Goal: Information Seeking & Learning: Learn about a topic

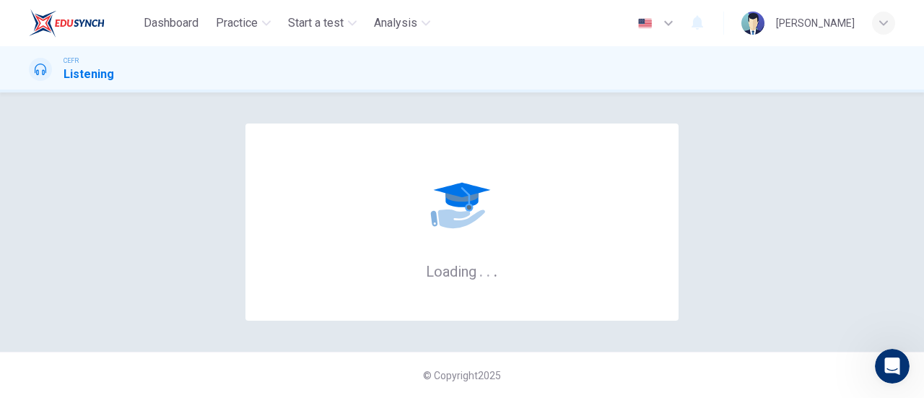
scroll to position [1, 0]
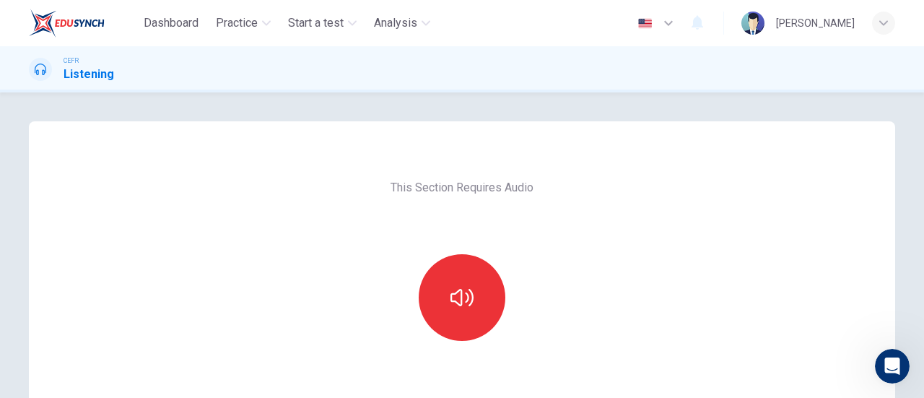
click at [569, 225] on div "This Section Requires Audio Click the icon to make sure you can hear the tune c…" at bounding box center [462, 372] width 305 height 502
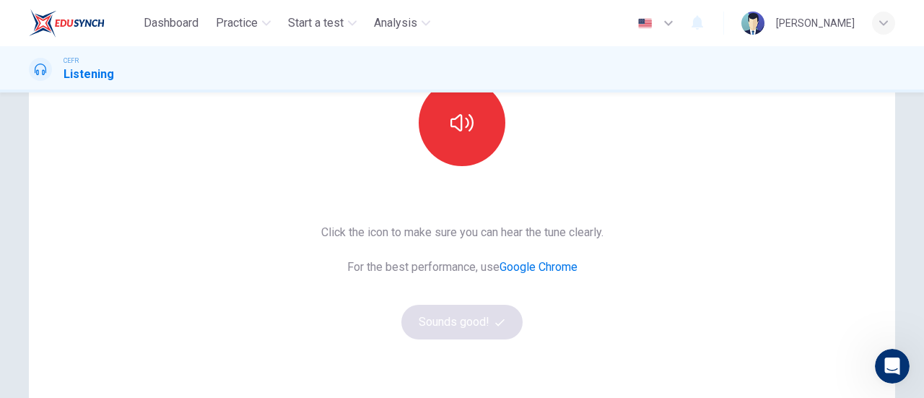
scroll to position [178, 0]
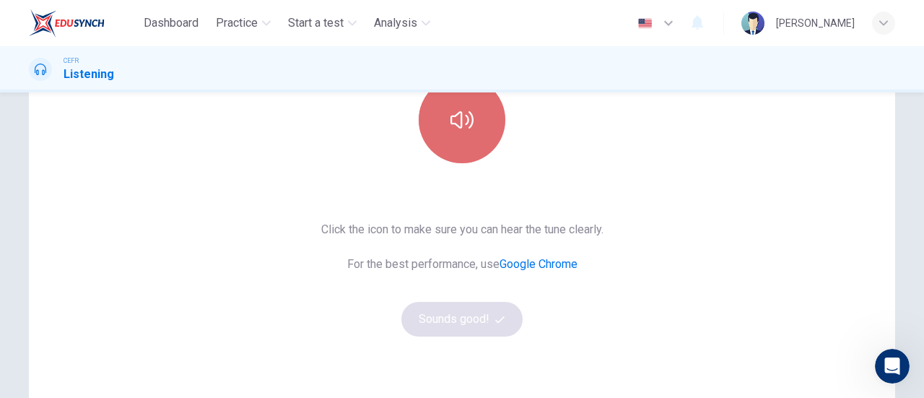
click at [483, 151] on button "button" at bounding box center [462, 120] width 87 height 87
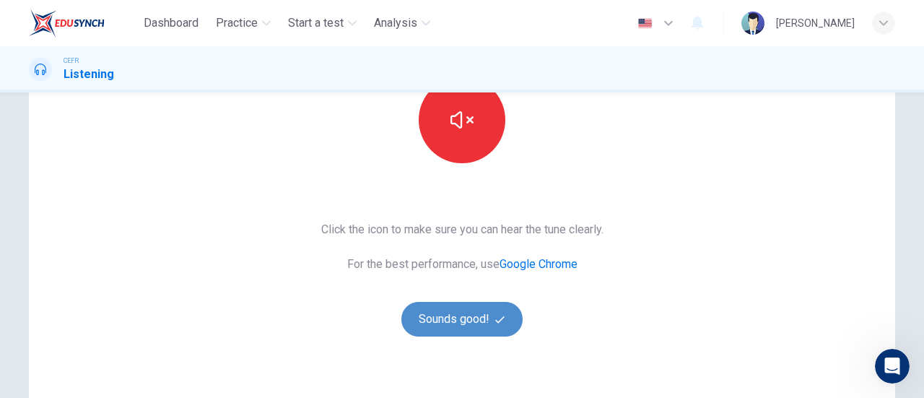
click at [466, 318] on button "Sounds good!" at bounding box center [461, 319] width 121 height 35
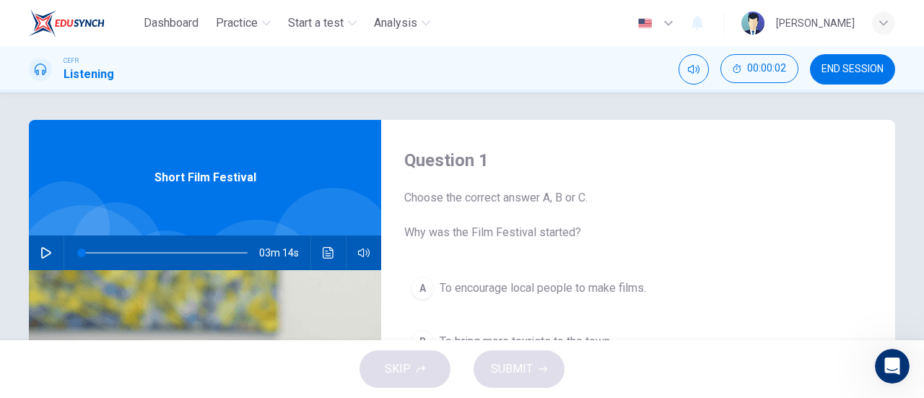
scroll to position [1, 0]
click at [35, 248] on button "button" at bounding box center [46, 253] width 23 height 35
type input "18"
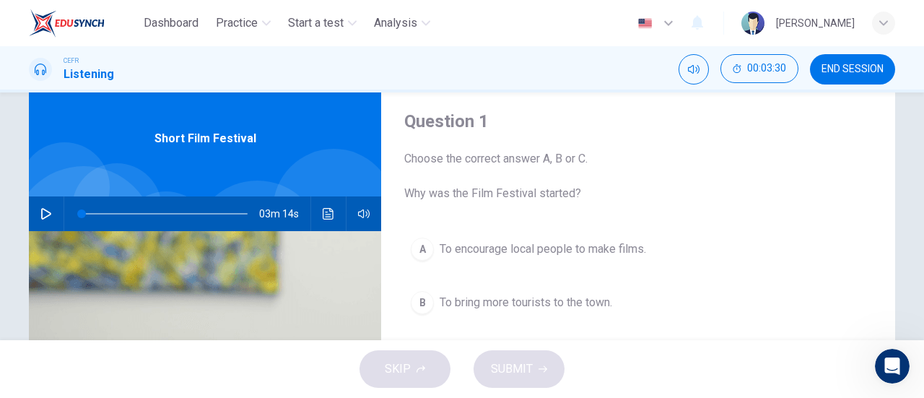
scroll to position [40, 0]
click at [41, 211] on icon "button" at bounding box center [46, 215] width 10 height 12
type input "0"
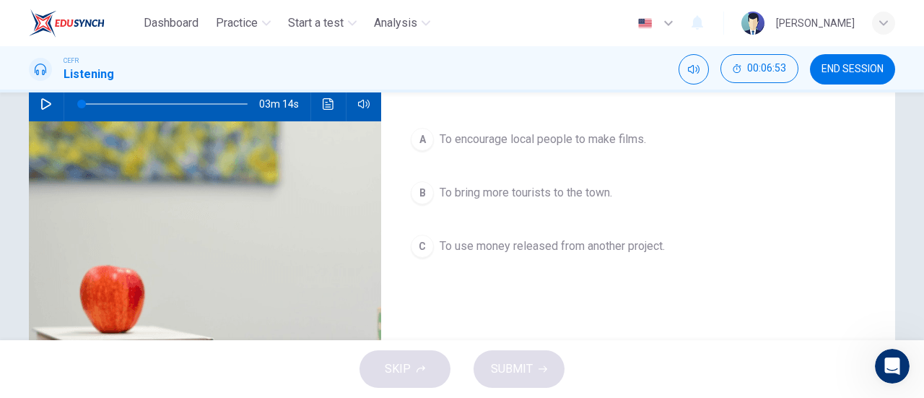
scroll to position [151, 0]
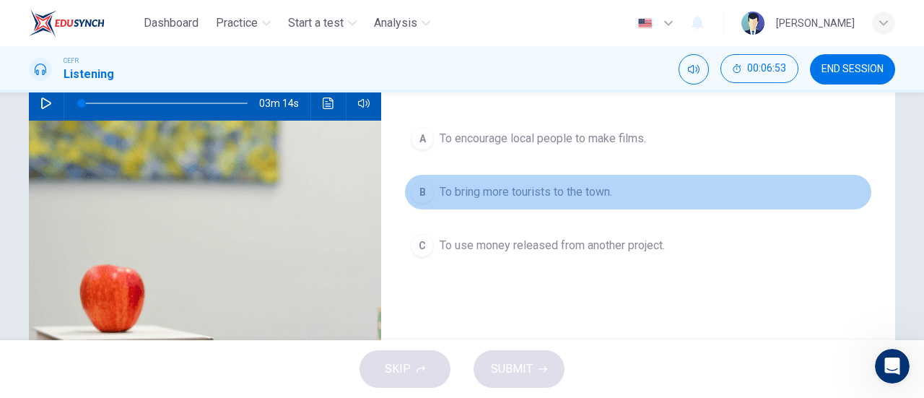
click at [565, 200] on button "B To bring more tourists to the town." at bounding box center [638, 192] width 468 height 36
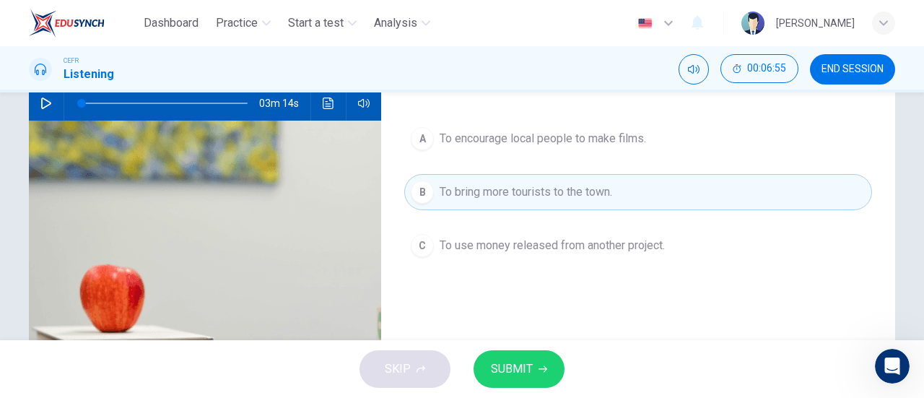
click at [530, 372] on span "SUBMIT" at bounding box center [512, 369] width 42 height 20
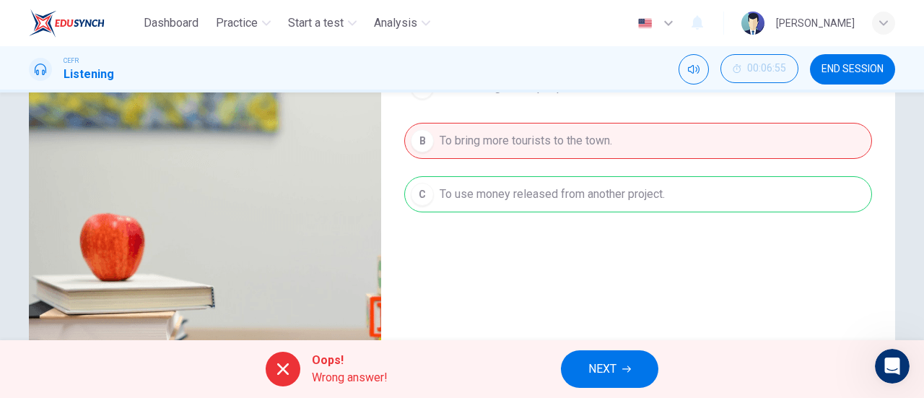
scroll to position [204, 0]
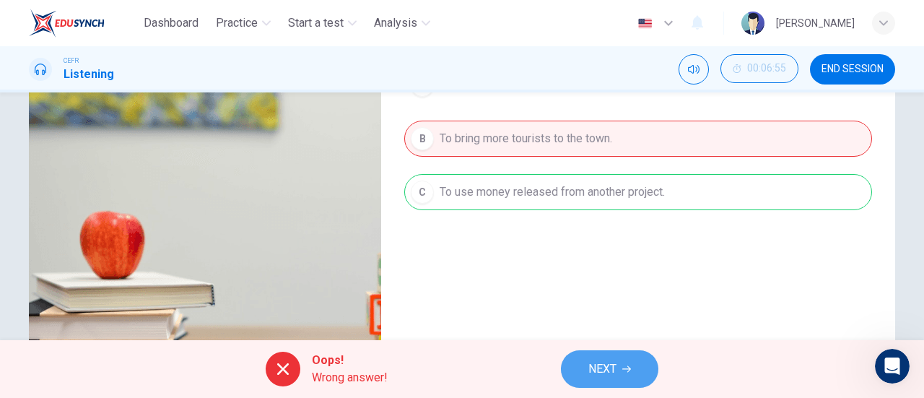
click at [613, 362] on span "NEXT" at bounding box center [602, 369] width 28 height 20
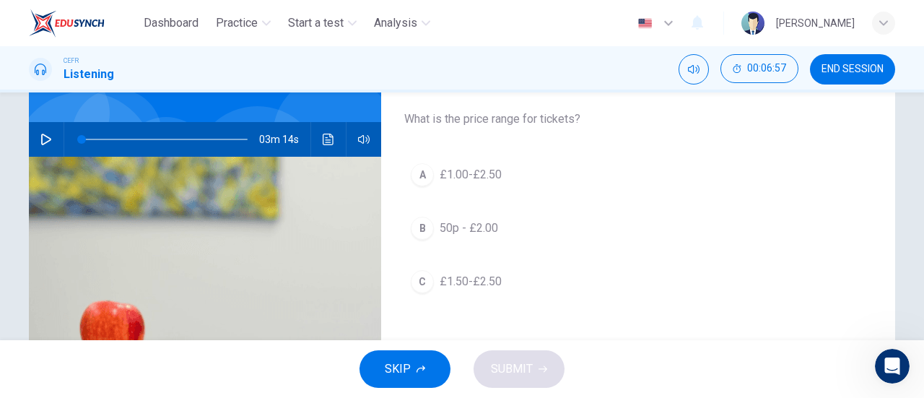
scroll to position [116, 0]
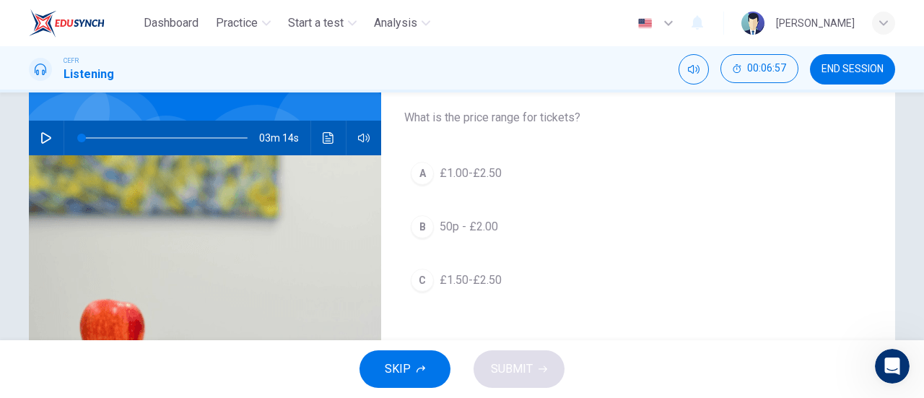
click at [461, 149] on div "Question 2 Choose the correct answer A, B or C. What is the price range for tic…" at bounding box center [638, 256] width 514 height 502
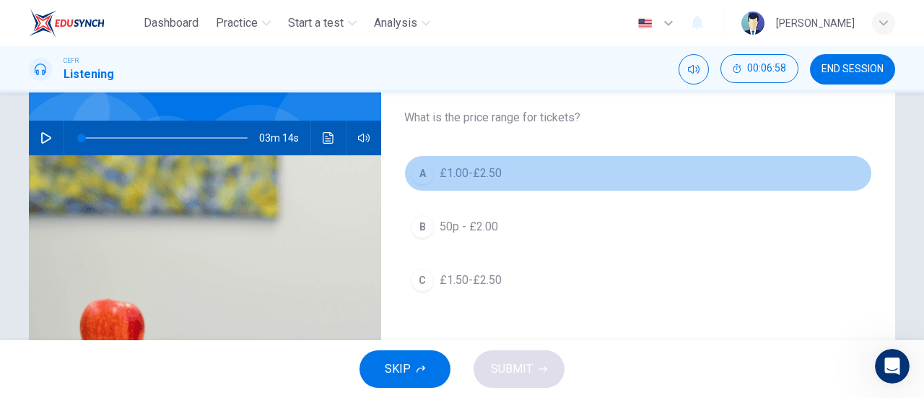
click at [476, 169] on span "£1.00-£2.50" at bounding box center [471, 173] width 62 height 17
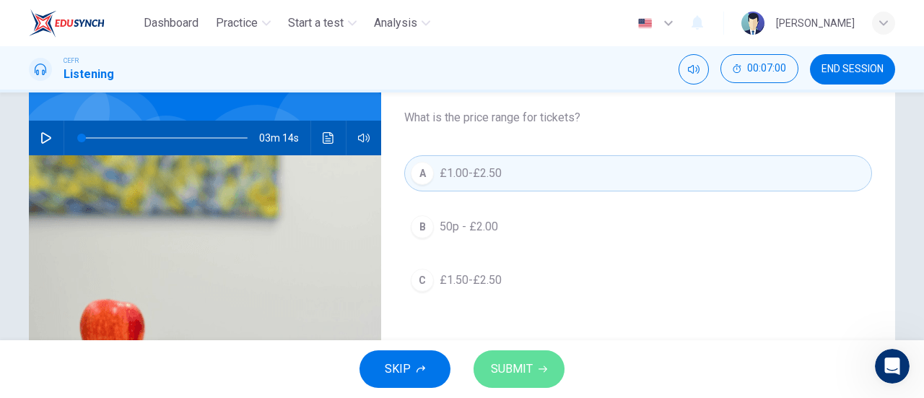
click at [511, 359] on span "SUBMIT" at bounding box center [512, 369] width 42 height 20
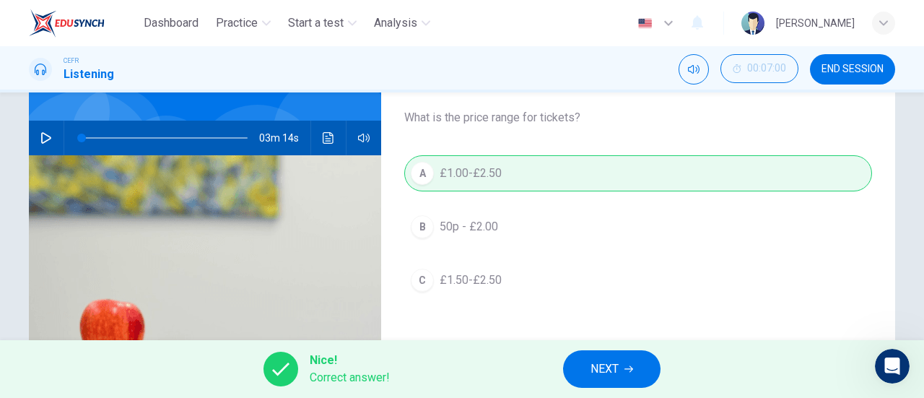
click at [600, 378] on span "NEXT" at bounding box center [604, 369] width 28 height 20
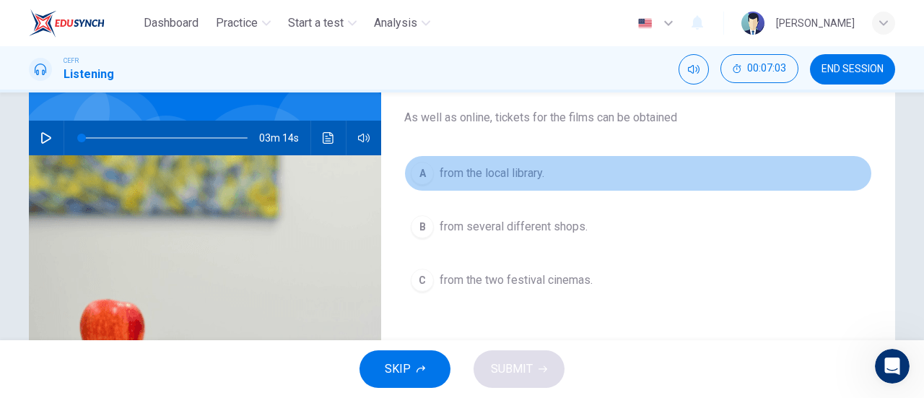
click at [528, 174] on span "from the local library." at bounding box center [492, 173] width 105 height 17
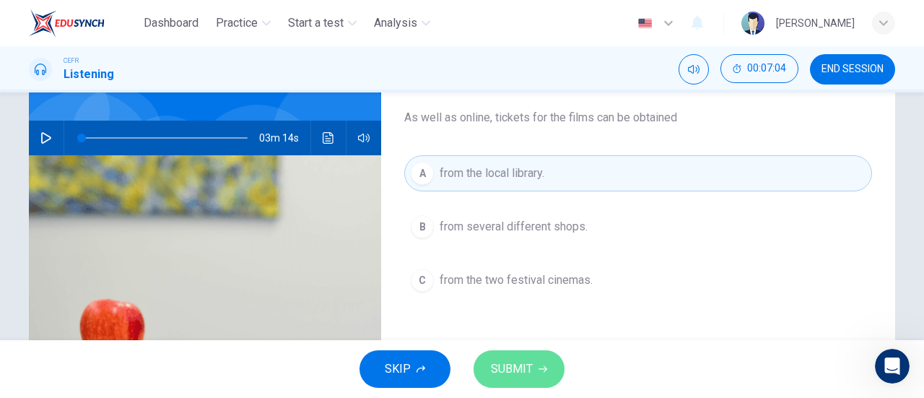
click at [535, 362] on button "SUBMIT" at bounding box center [518, 369] width 91 height 38
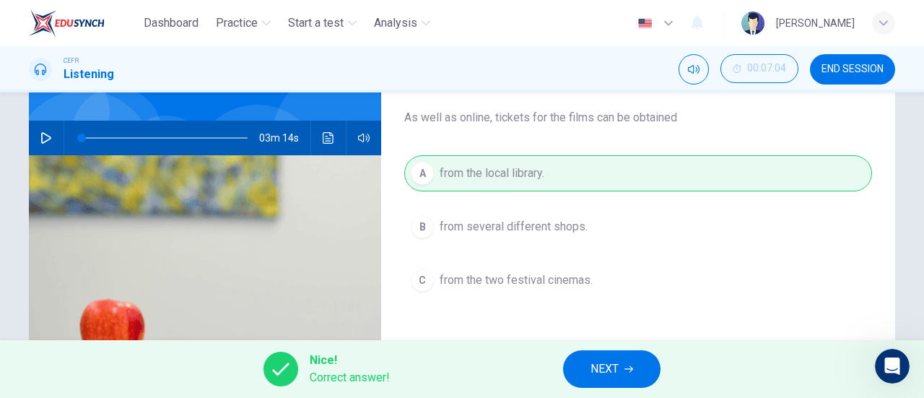
click at [589, 362] on button "NEXT" at bounding box center [611, 369] width 97 height 38
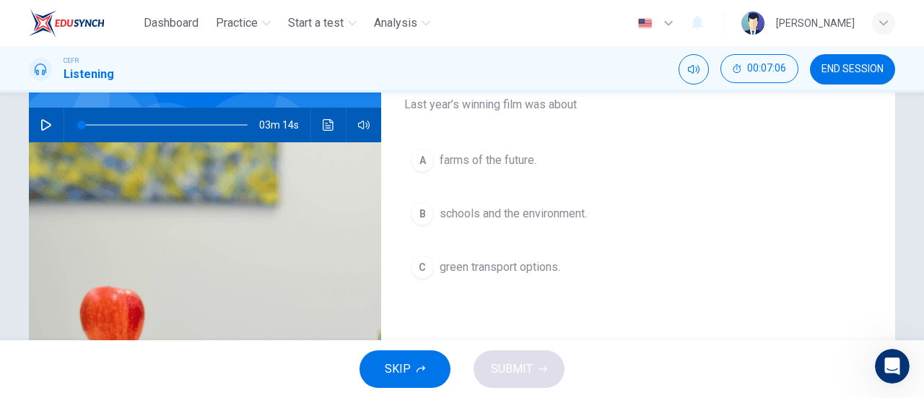
scroll to position [128, 0]
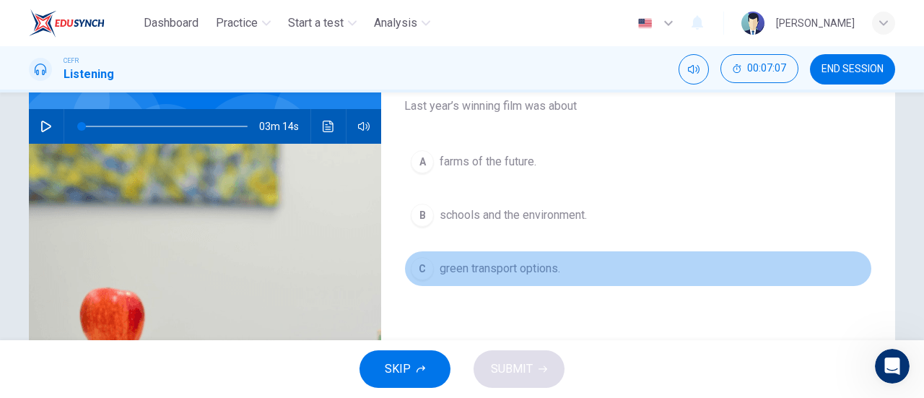
click at [551, 277] on button "C green transport options." at bounding box center [638, 268] width 468 height 36
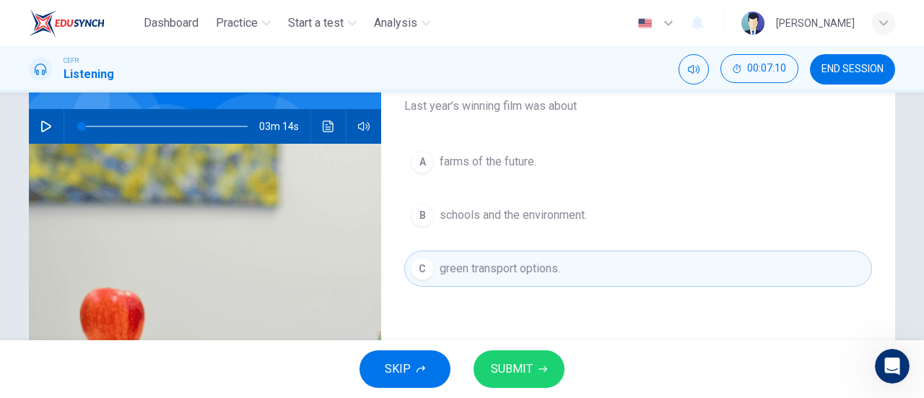
click at [543, 353] on button "SUBMIT" at bounding box center [518, 369] width 91 height 38
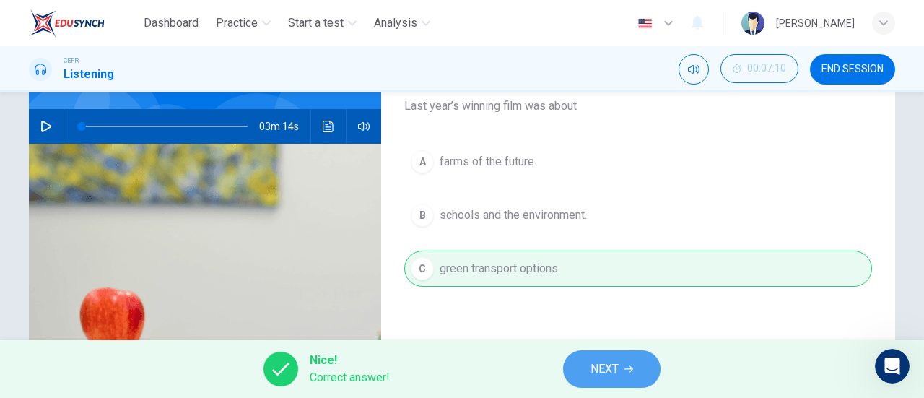
click at [599, 362] on span "NEXT" at bounding box center [604, 369] width 28 height 20
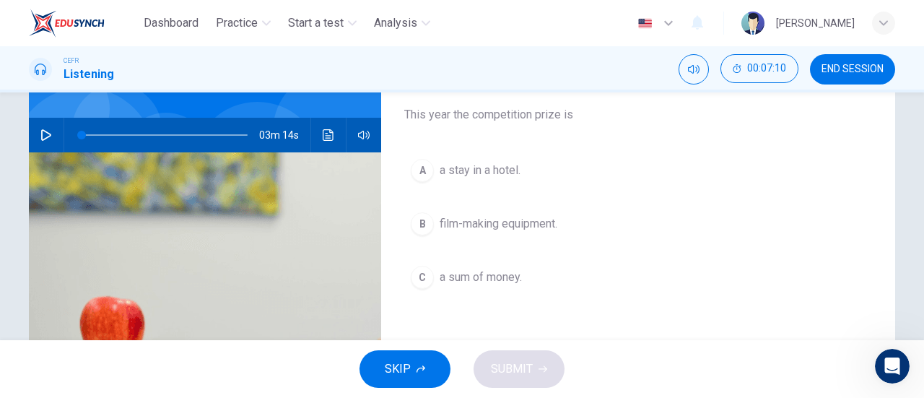
scroll to position [118, 0]
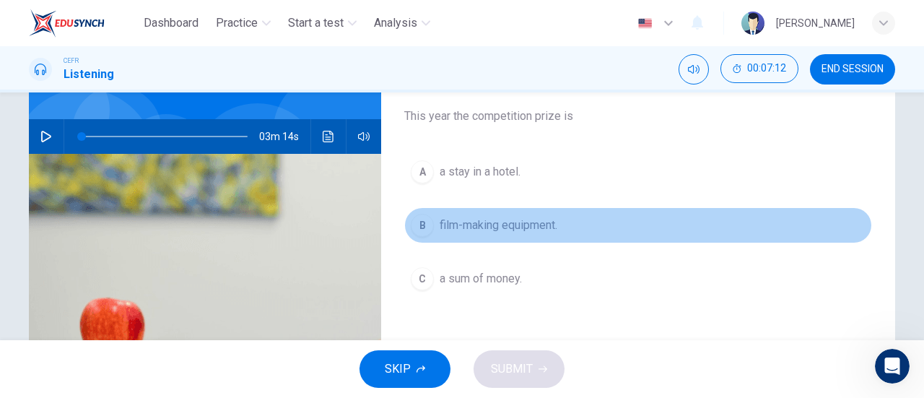
click at [550, 226] on span "film-making equipment." at bounding box center [499, 225] width 118 height 17
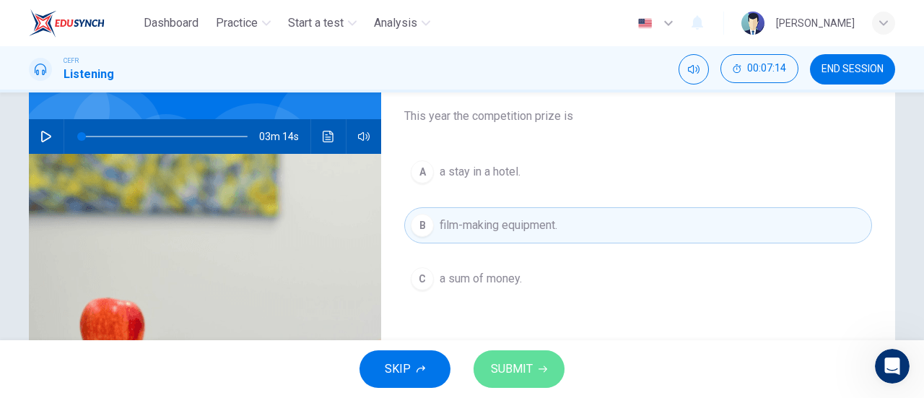
click at [540, 374] on button "SUBMIT" at bounding box center [518, 369] width 91 height 38
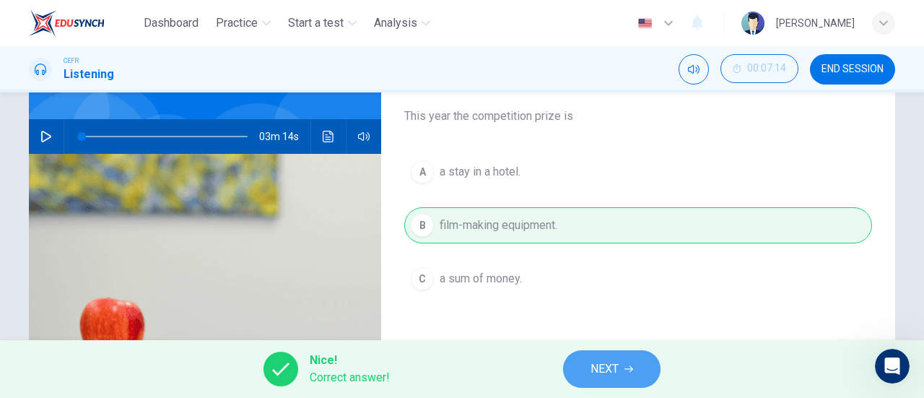
click at [600, 365] on span "NEXT" at bounding box center [604, 369] width 28 height 20
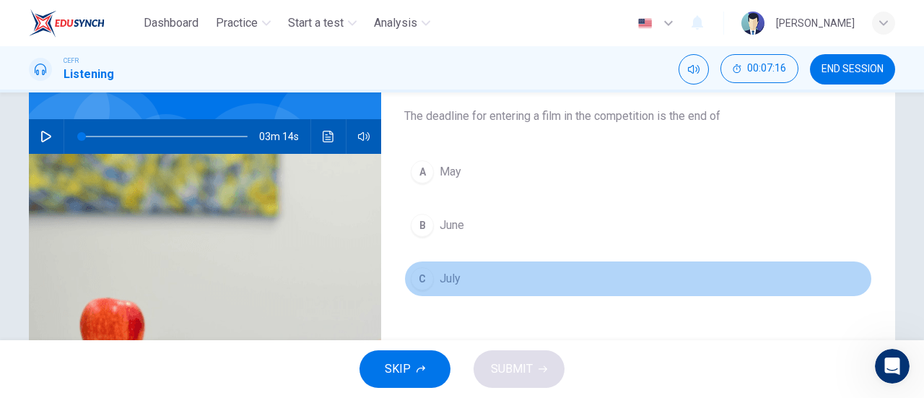
click at [440, 291] on button "C July" at bounding box center [638, 279] width 468 height 36
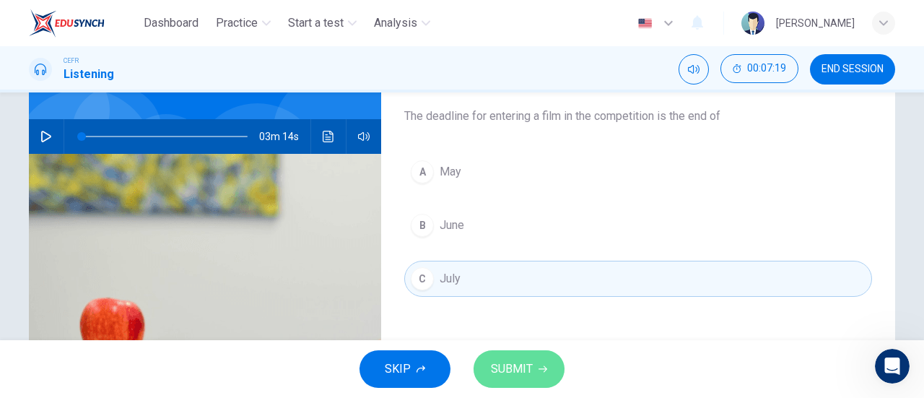
click at [530, 364] on span "SUBMIT" at bounding box center [512, 369] width 42 height 20
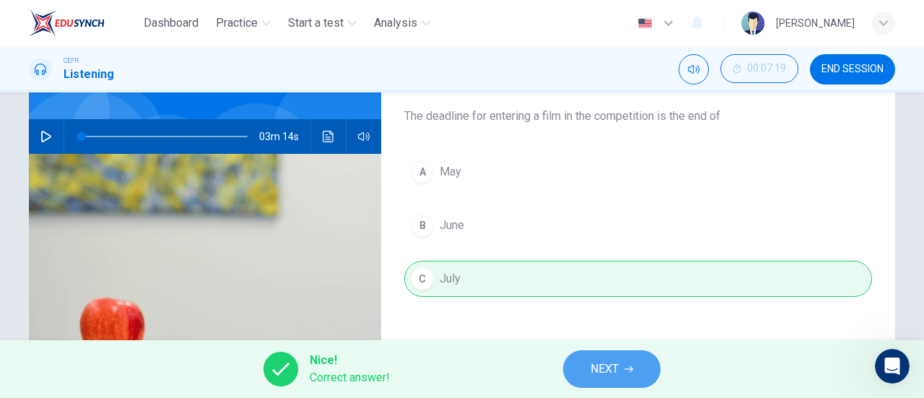
click at [570, 372] on button "NEXT" at bounding box center [611, 369] width 97 height 38
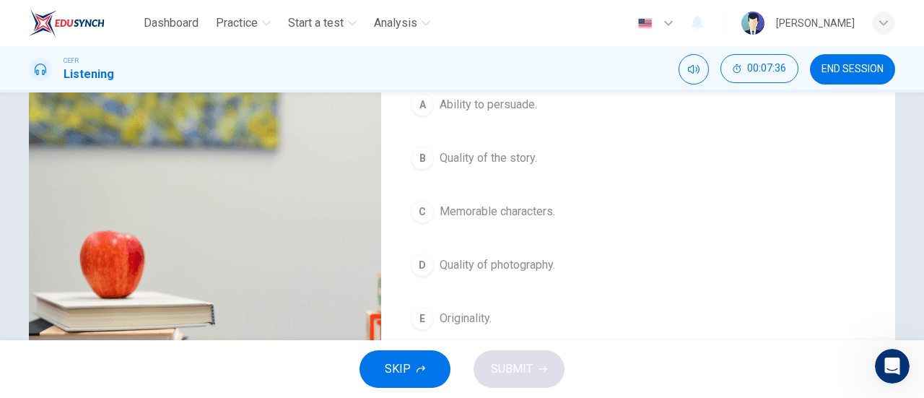
scroll to position [220, 0]
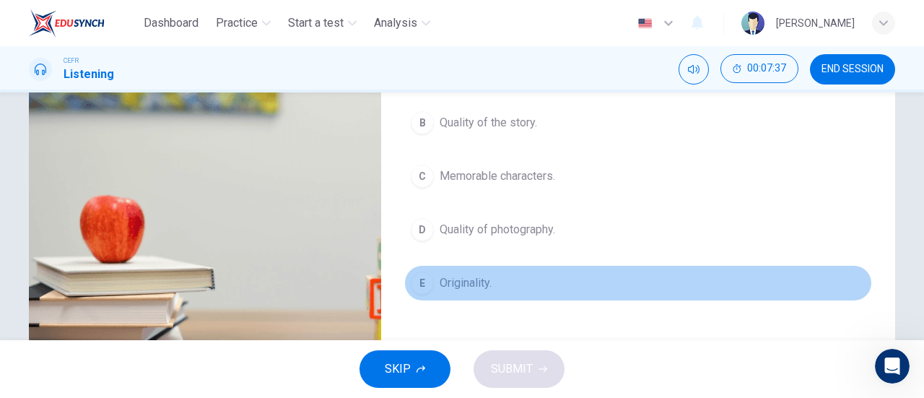
click at [484, 294] on button "E Originality." at bounding box center [638, 283] width 468 height 36
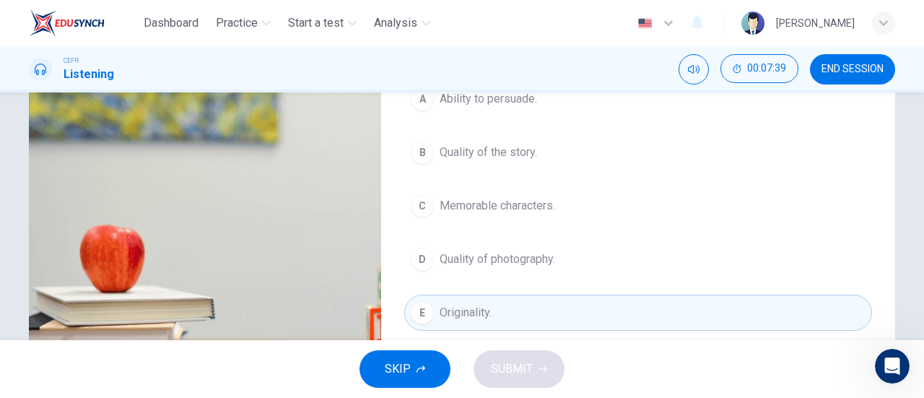
scroll to position [196, 0]
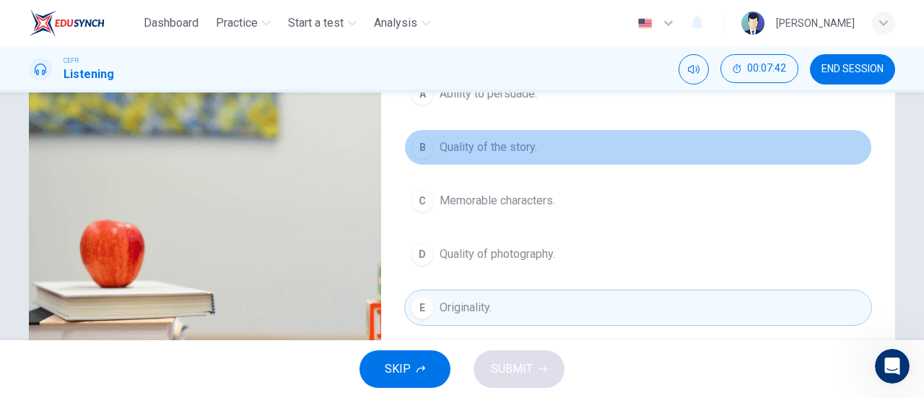
click at [499, 155] on button "B Quality of the story." at bounding box center [638, 147] width 468 height 36
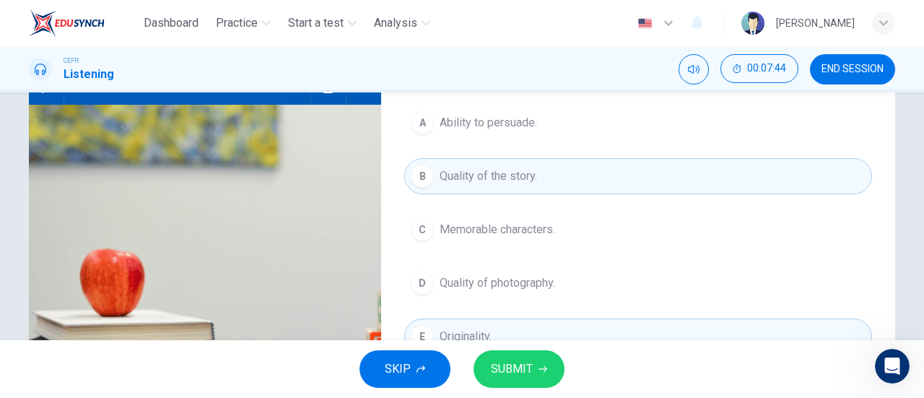
scroll to position [195, 0]
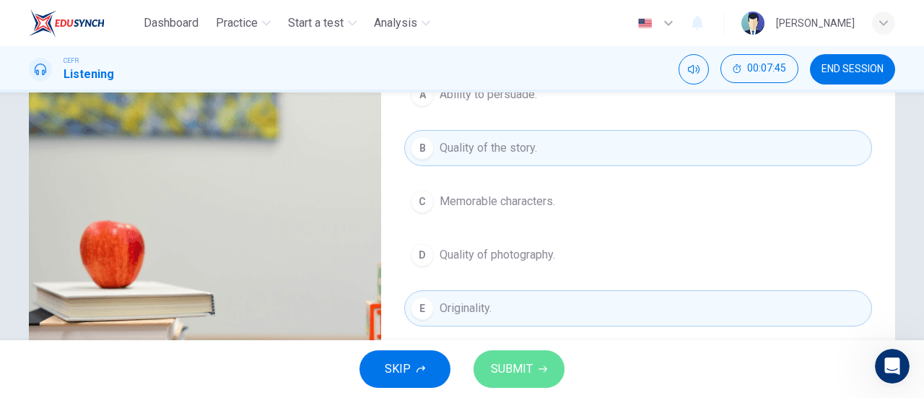
click at [541, 367] on icon "button" at bounding box center [542, 368] width 9 height 9
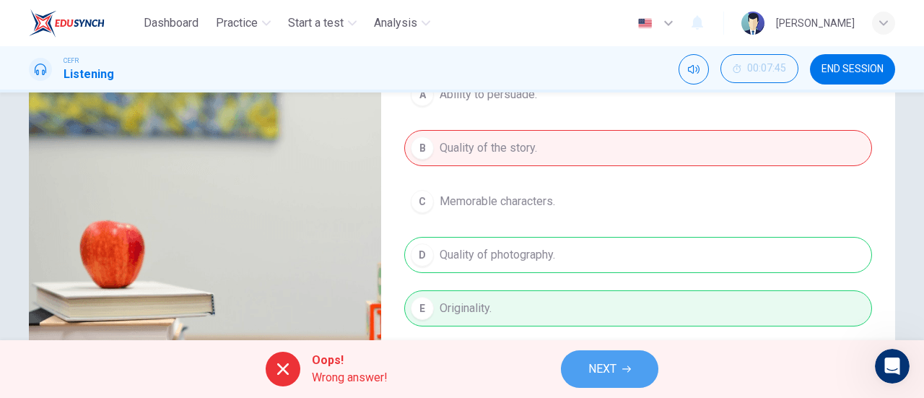
click at [635, 357] on button "NEXT" at bounding box center [609, 369] width 97 height 38
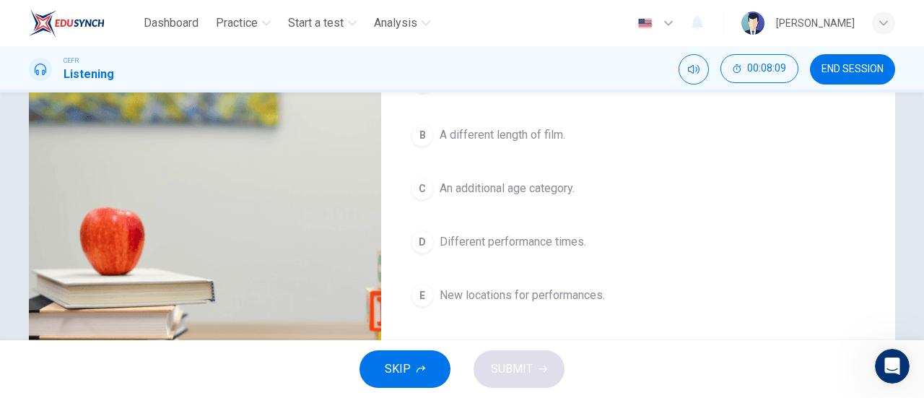
scroll to position [207, 0]
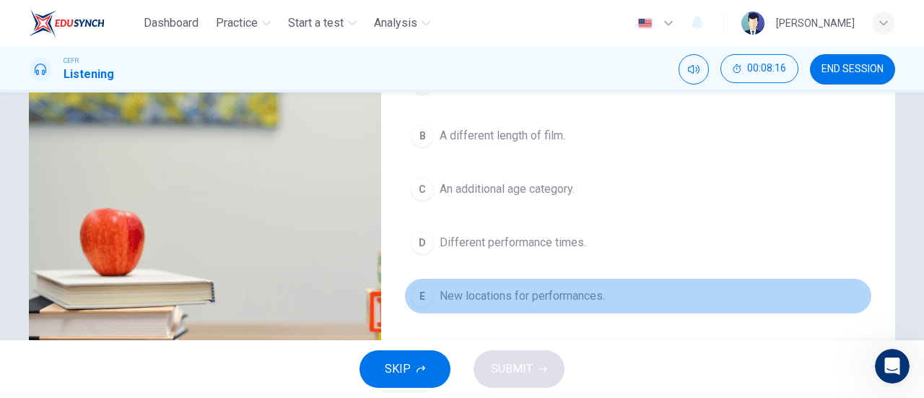
click at [564, 287] on span "New locations for performances." at bounding box center [522, 295] width 165 height 17
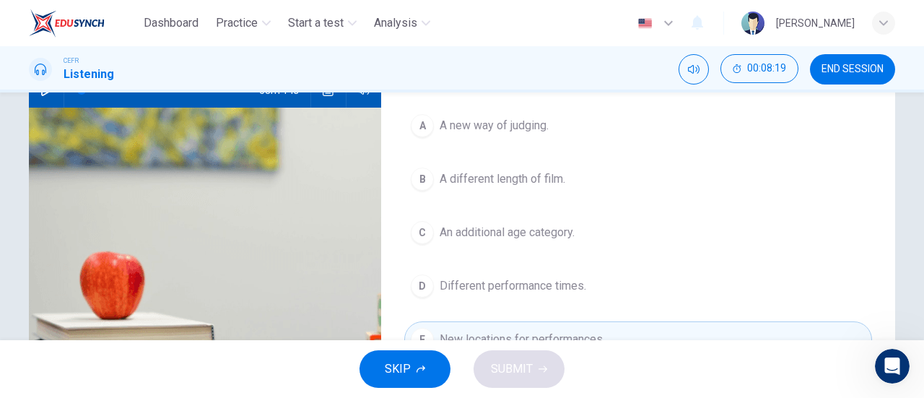
scroll to position [185, 0]
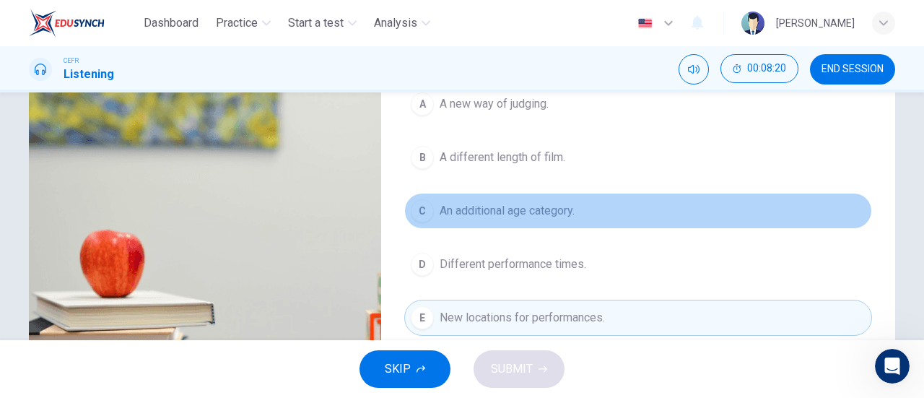
click at [537, 227] on button "C An additional age category." at bounding box center [638, 211] width 468 height 36
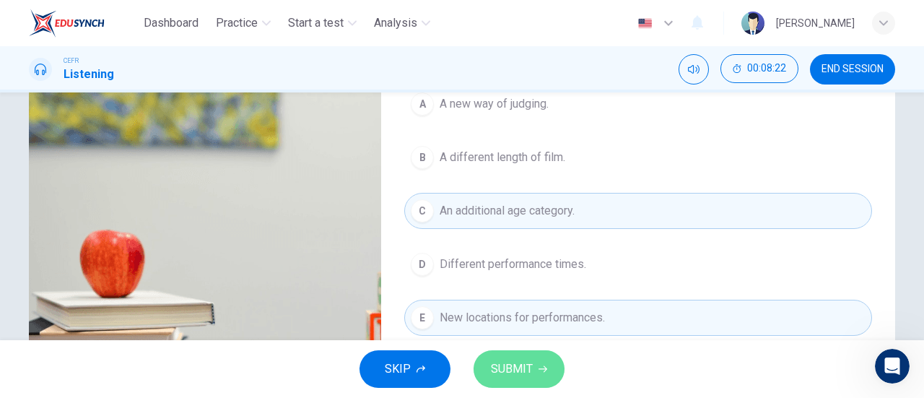
click at [540, 362] on button "SUBMIT" at bounding box center [518, 369] width 91 height 38
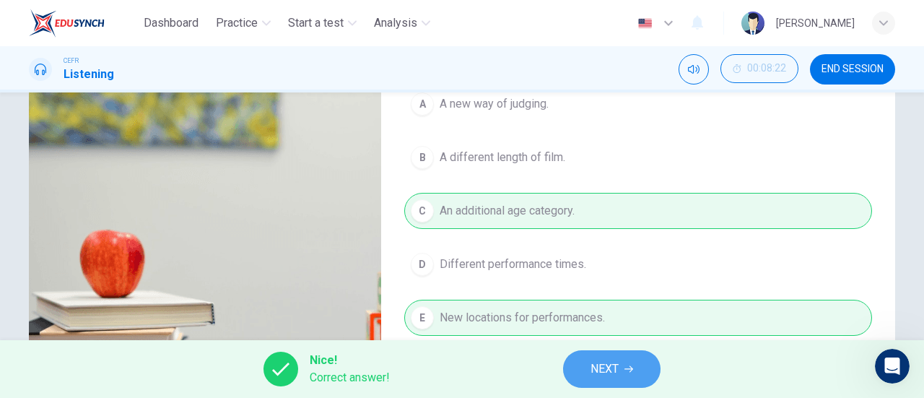
click at [619, 351] on button "NEXT" at bounding box center [611, 369] width 97 height 38
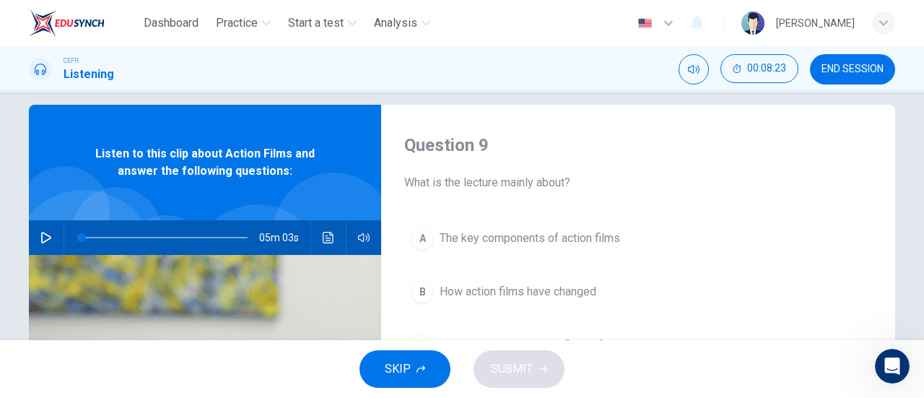
scroll to position [17, 0]
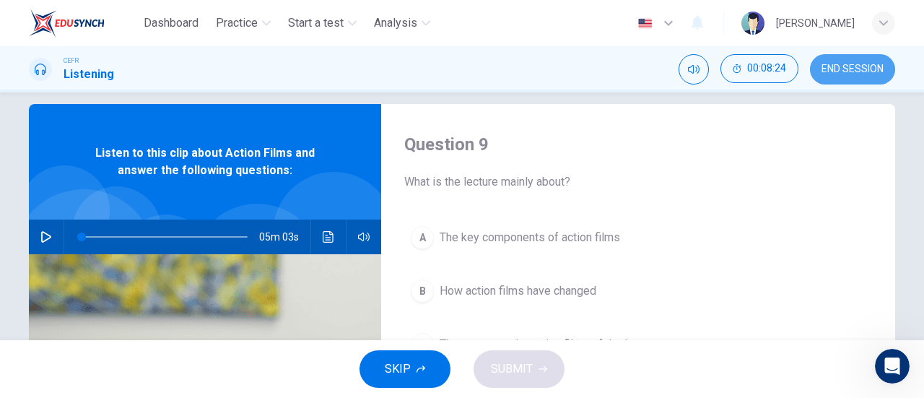
click at [847, 72] on span "END SESSION" at bounding box center [852, 70] width 62 height 12
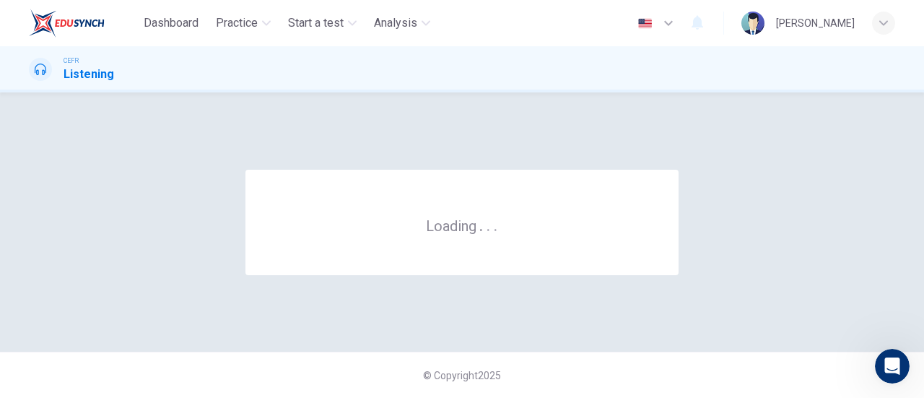
scroll to position [0, 0]
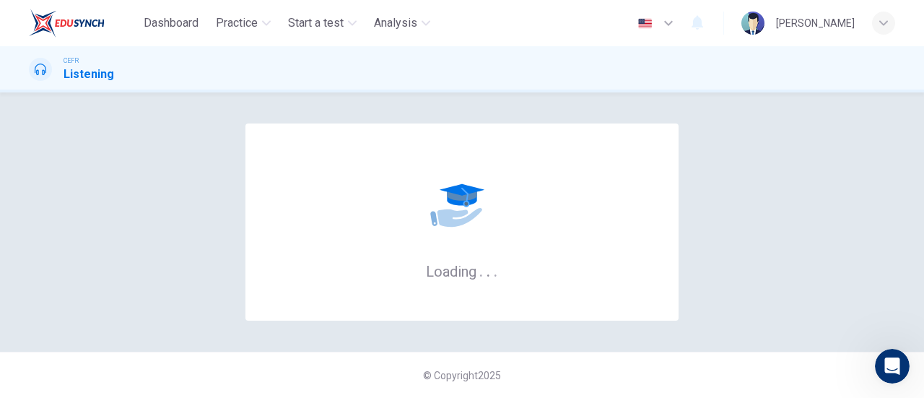
scroll to position [1, 0]
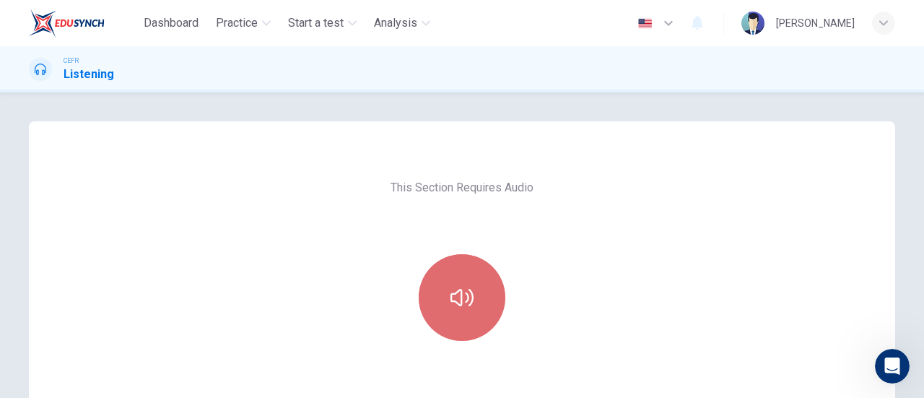
click at [426, 278] on button "button" at bounding box center [462, 297] width 87 height 87
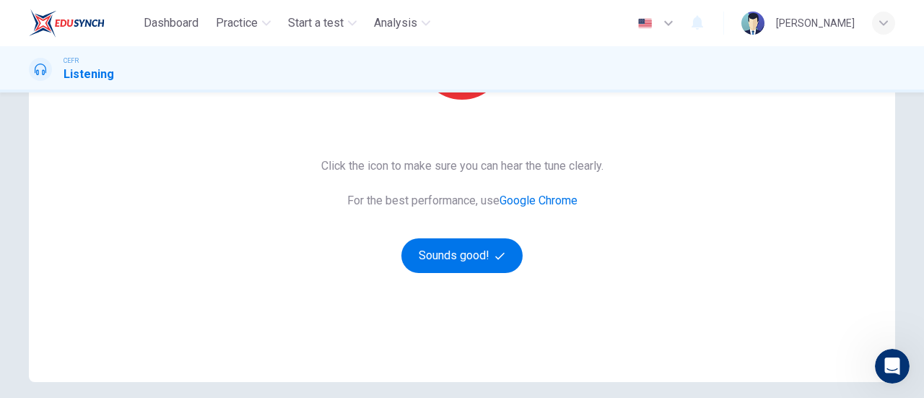
scroll to position [258, 0]
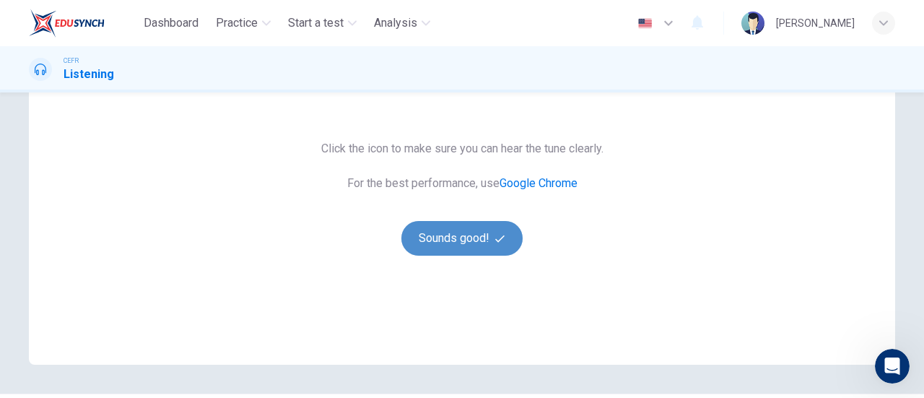
click at [409, 227] on button "Sounds good!" at bounding box center [461, 238] width 121 height 35
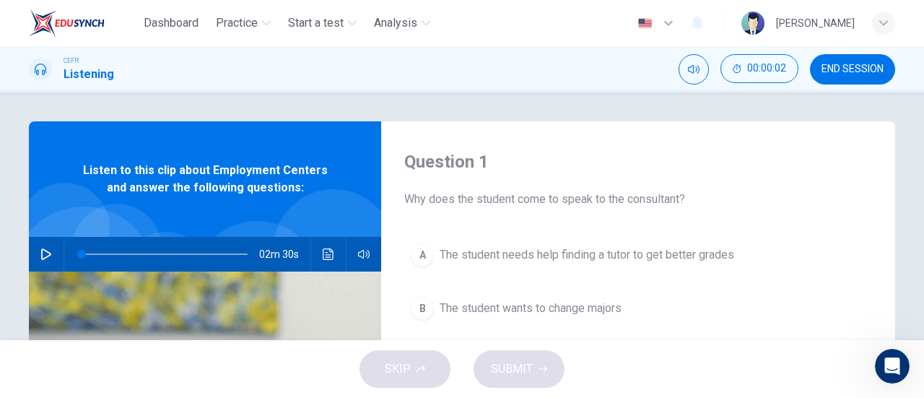
scroll to position [1, 0]
click at [35, 246] on button "button" at bounding box center [46, 253] width 23 height 35
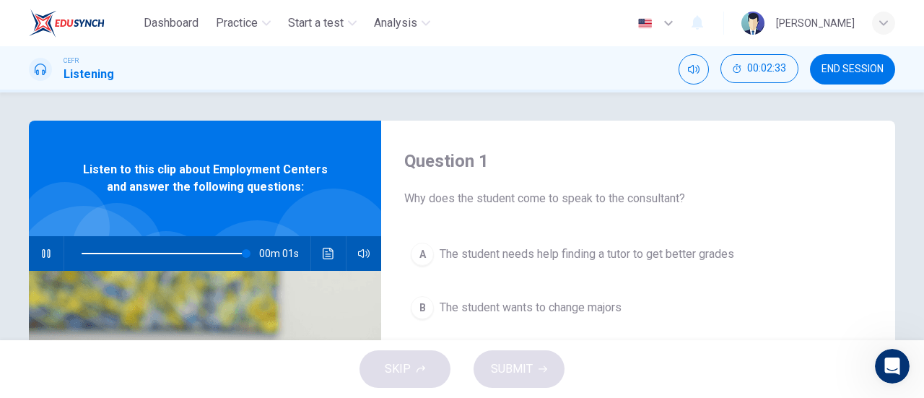
type input "0"
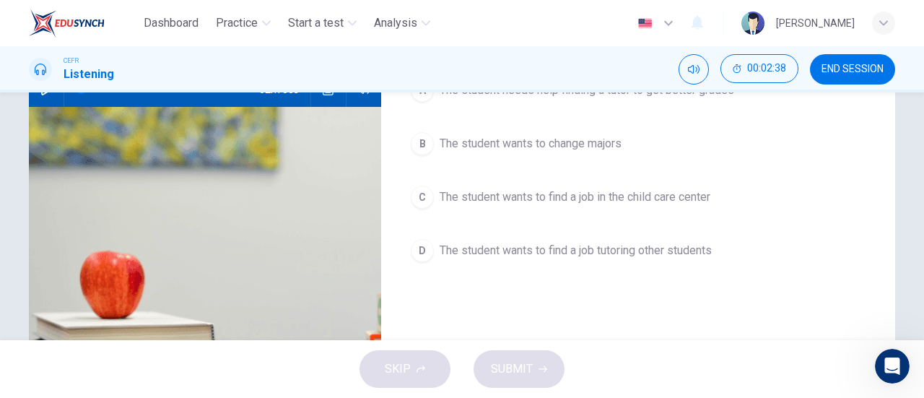
scroll to position [165, 0]
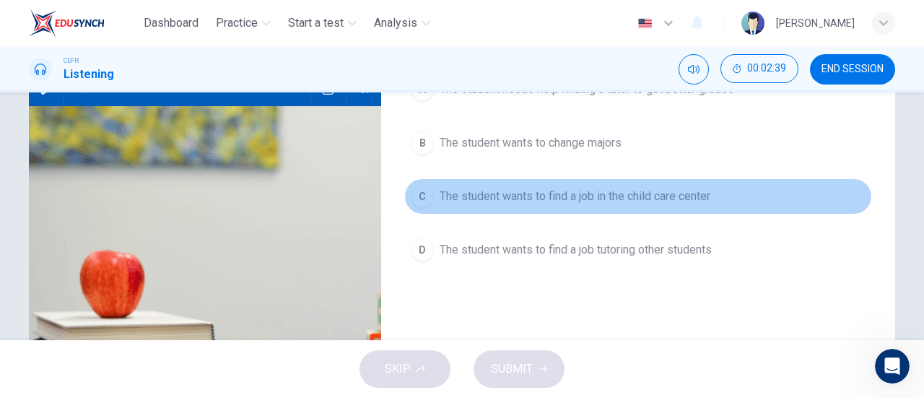
click at [424, 210] on button "C The student wants to find a job in the child care center" at bounding box center [638, 196] width 468 height 36
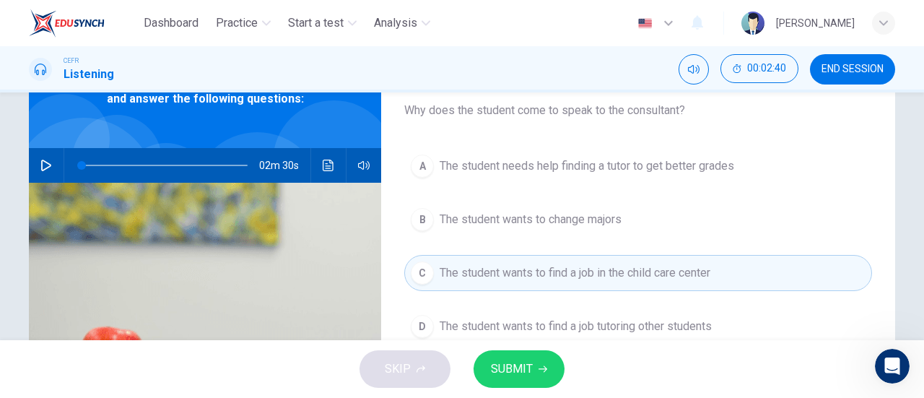
scroll to position [79, 0]
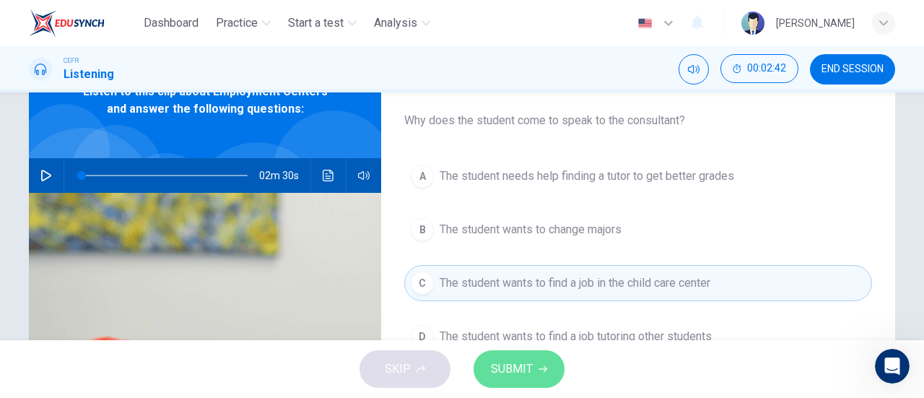
click at [511, 369] on span "SUBMIT" at bounding box center [512, 369] width 42 height 20
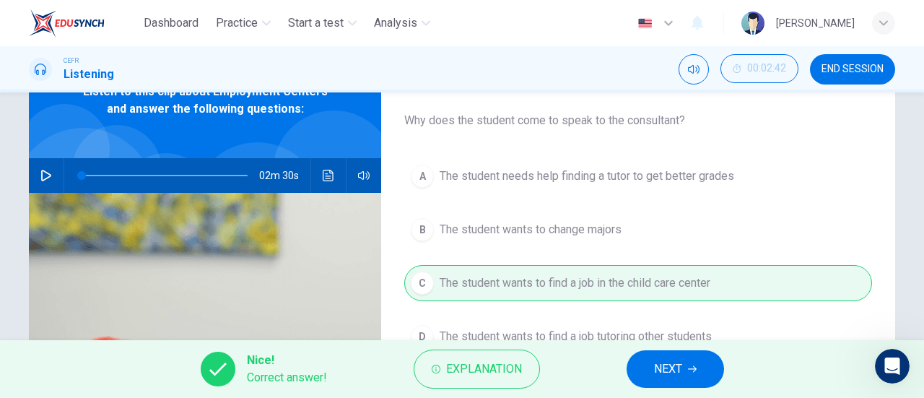
click at [636, 366] on button "NEXT" at bounding box center [674, 369] width 97 height 38
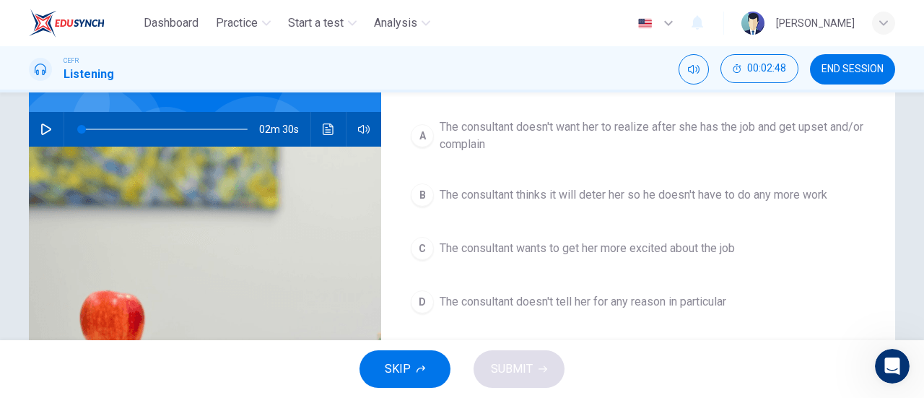
scroll to position [127, 0]
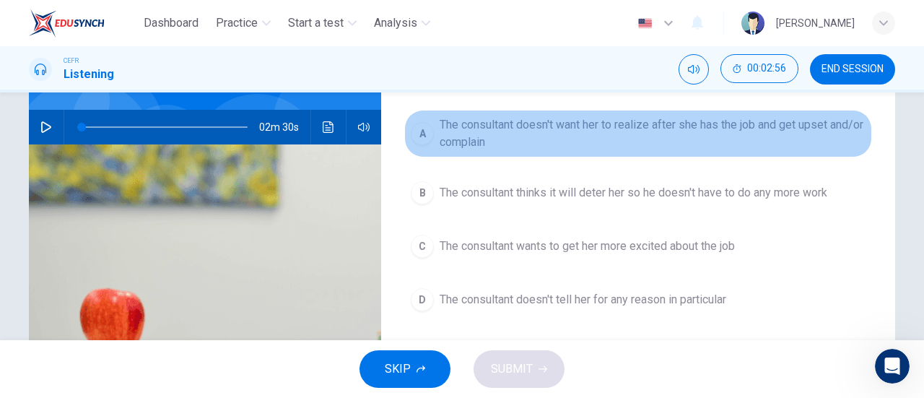
click at [587, 144] on span "The consultant doesn't want her to realize after she has the job and get upset …" at bounding box center [653, 133] width 426 height 35
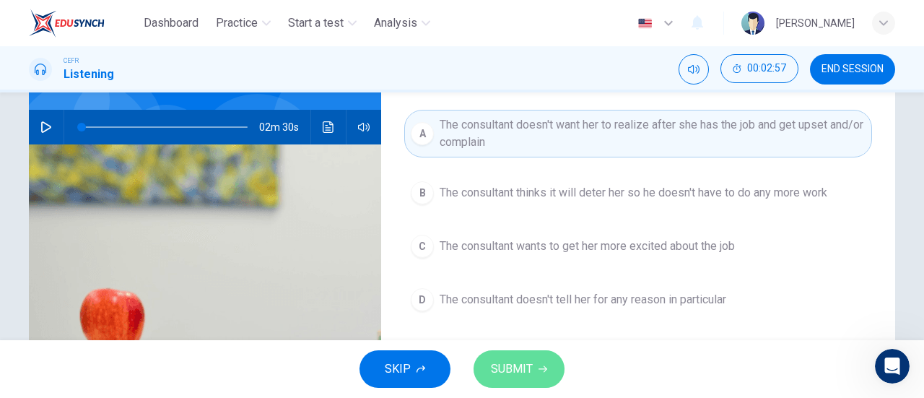
click at [515, 370] on span "SUBMIT" at bounding box center [512, 369] width 42 height 20
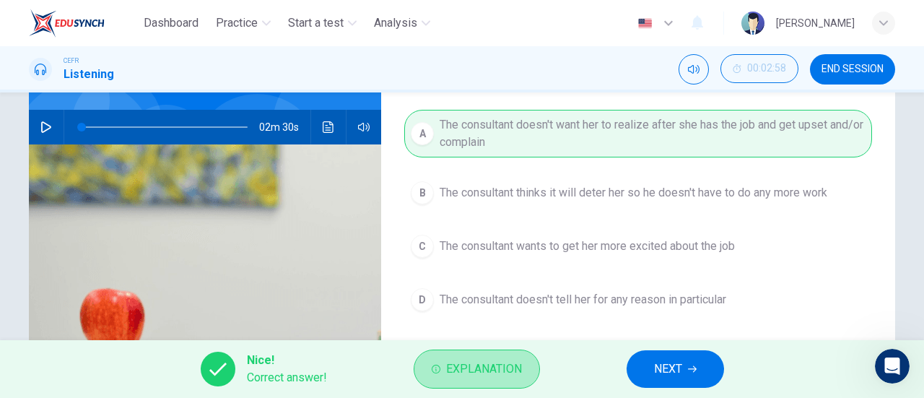
click at [515, 370] on span "Explanation" at bounding box center [484, 369] width 76 height 20
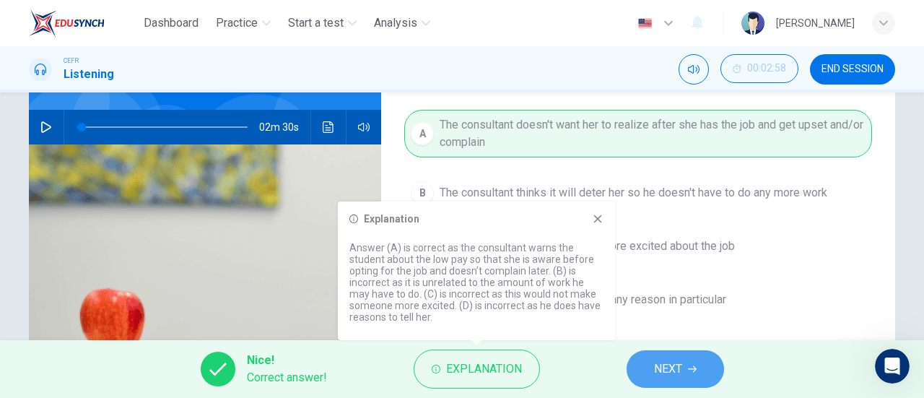
click at [673, 366] on span "NEXT" at bounding box center [668, 369] width 28 height 20
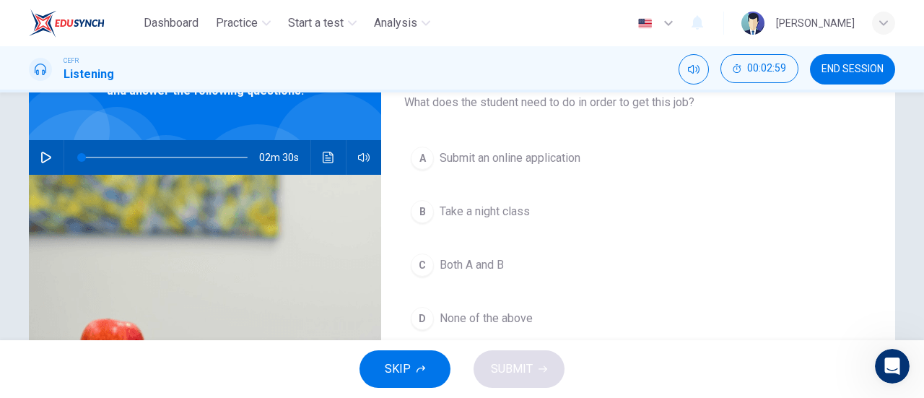
scroll to position [98, 0]
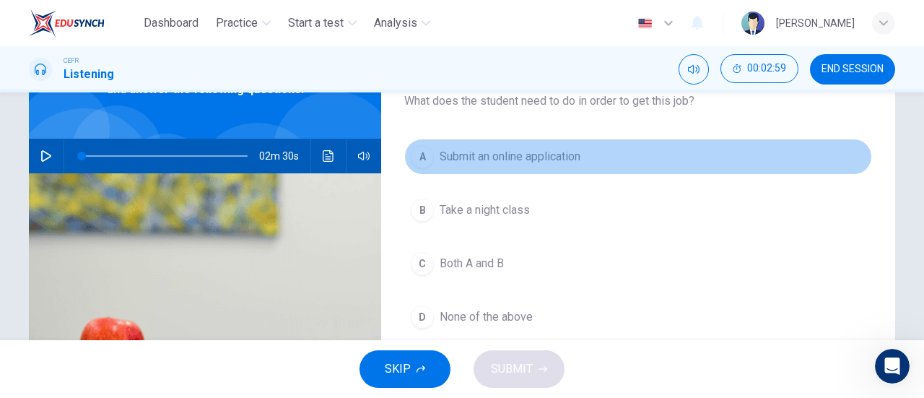
click at [587, 169] on button "A Submit an online application" at bounding box center [638, 157] width 468 height 36
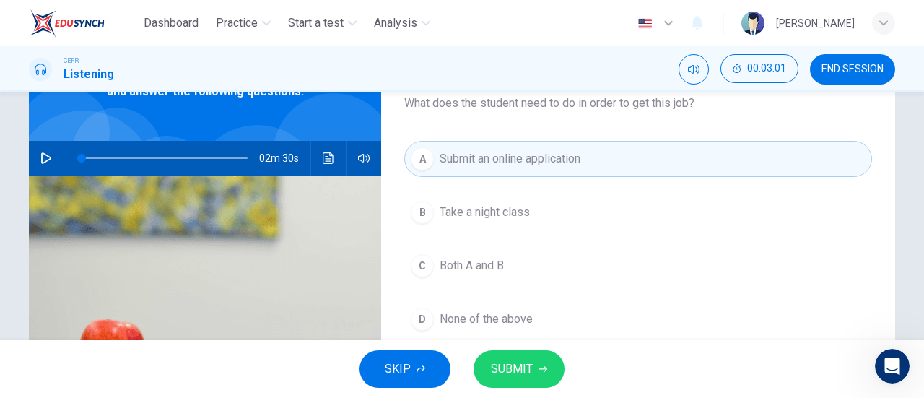
scroll to position [95, 0]
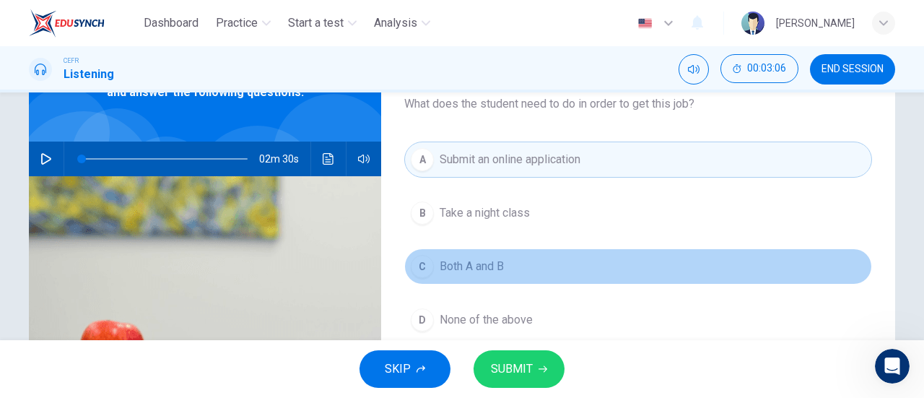
click at [583, 261] on button "C Both A and B" at bounding box center [638, 266] width 468 height 36
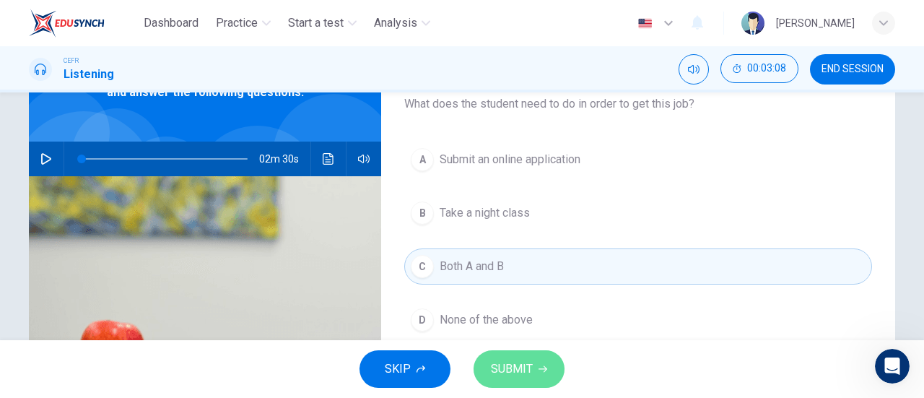
click at [549, 354] on button "SUBMIT" at bounding box center [518, 369] width 91 height 38
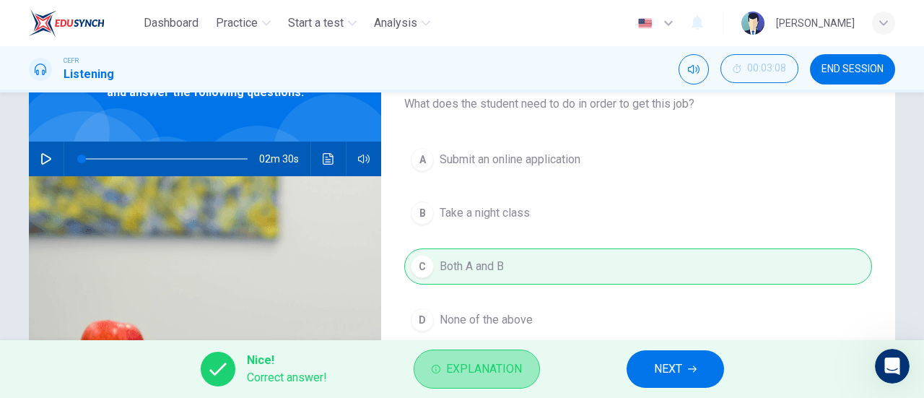
click at [479, 358] on button "Explanation" at bounding box center [477, 368] width 126 height 39
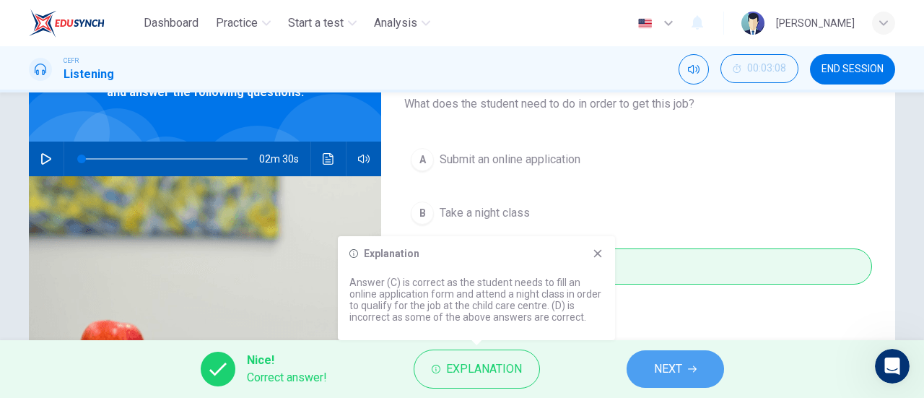
click at [667, 364] on span "NEXT" at bounding box center [668, 369] width 28 height 20
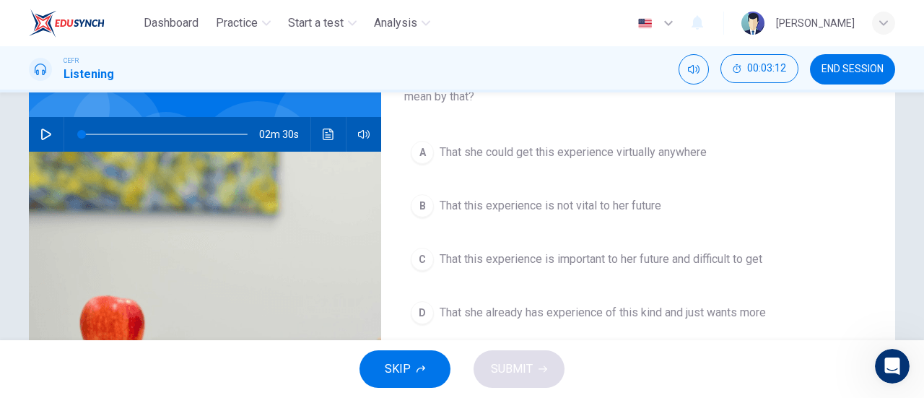
scroll to position [122, 0]
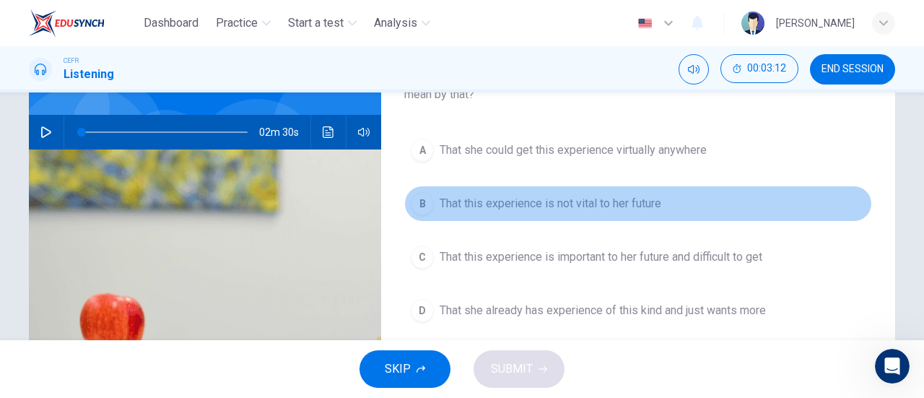
click at [598, 201] on span "That this experience is not vital to her future" at bounding box center [551, 203] width 222 height 17
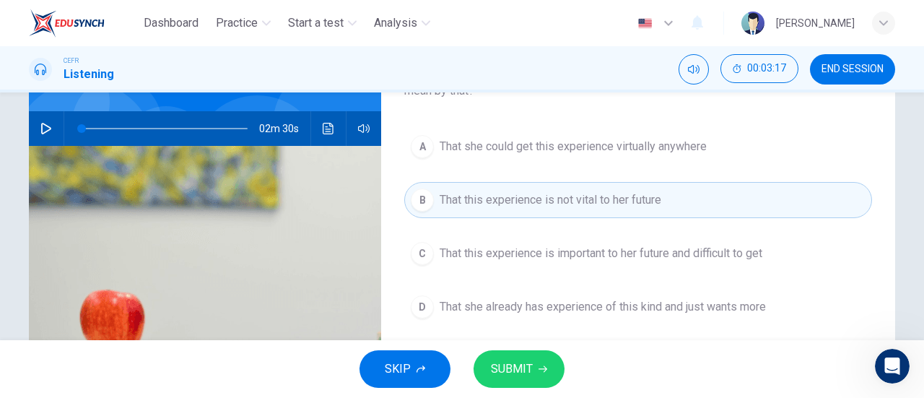
scroll to position [143, 0]
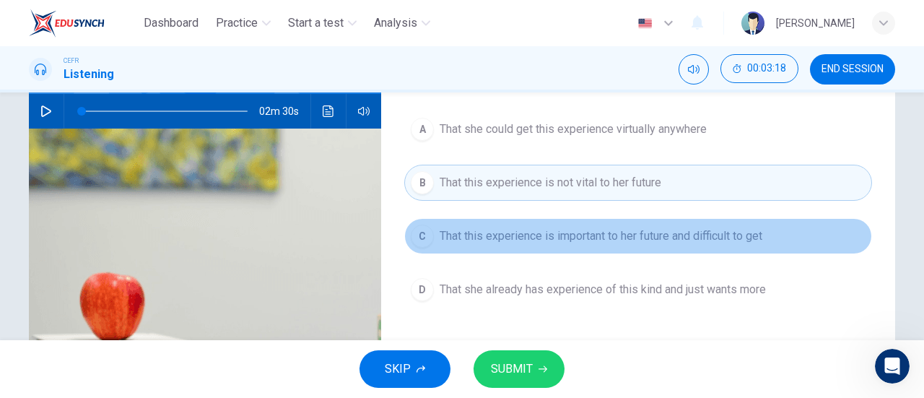
click at [580, 246] on button "C That this experience is important to her future and difficult to get" at bounding box center [638, 236] width 468 height 36
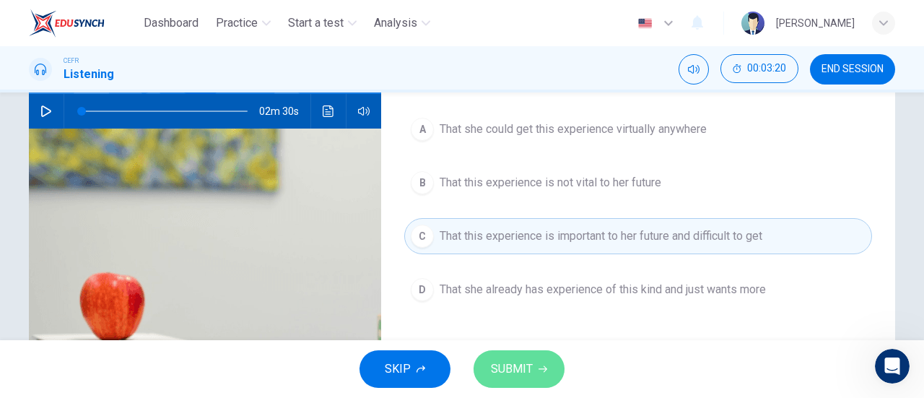
click at [512, 372] on span "SUBMIT" at bounding box center [512, 369] width 42 height 20
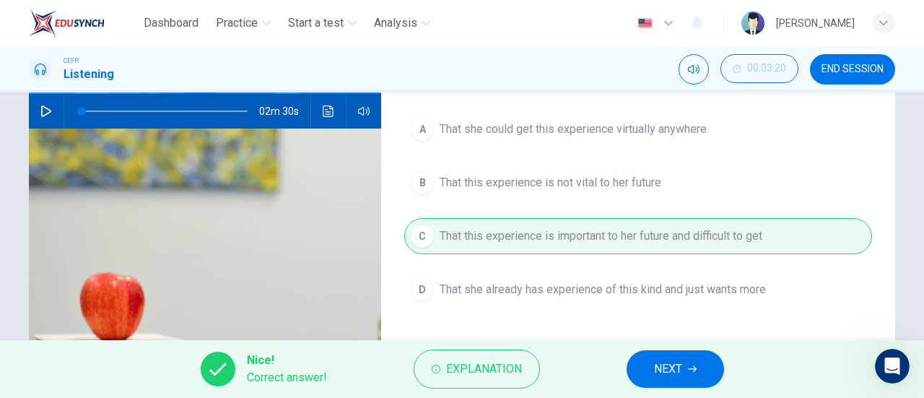
click at [512, 372] on span "Explanation" at bounding box center [484, 369] width 76 height 20
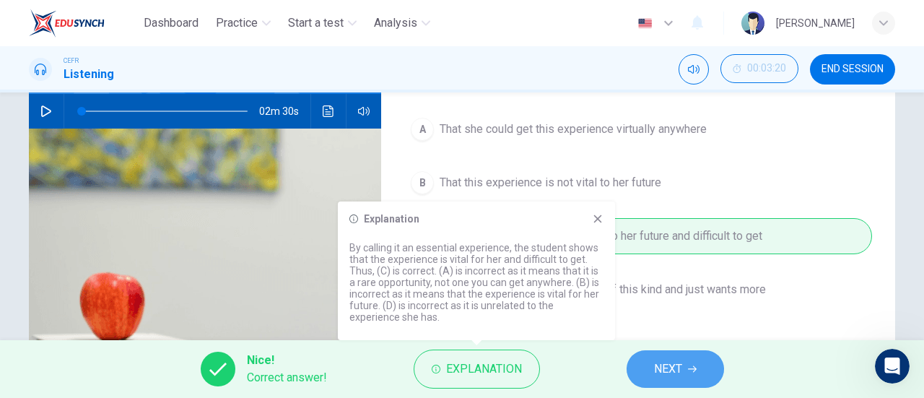
click at [670, 366] on span "NEXT" at bounding box center [668, 369] width 28 height 20
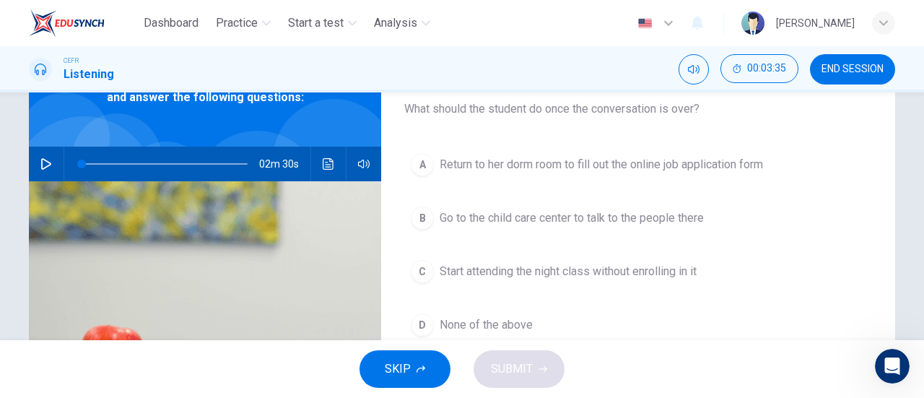
scroll to position [81, 0]
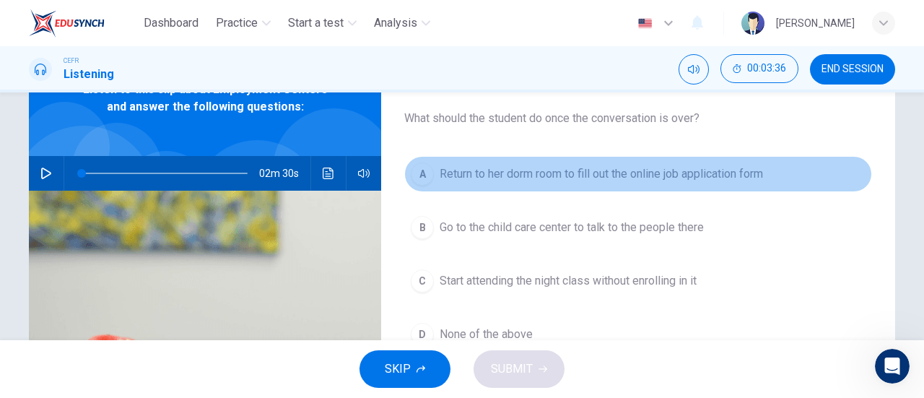
click at [603, 183] on button "A Return to her dorm room to fill out the online job application form" at bounding box center [638, 174] width 468 height 36
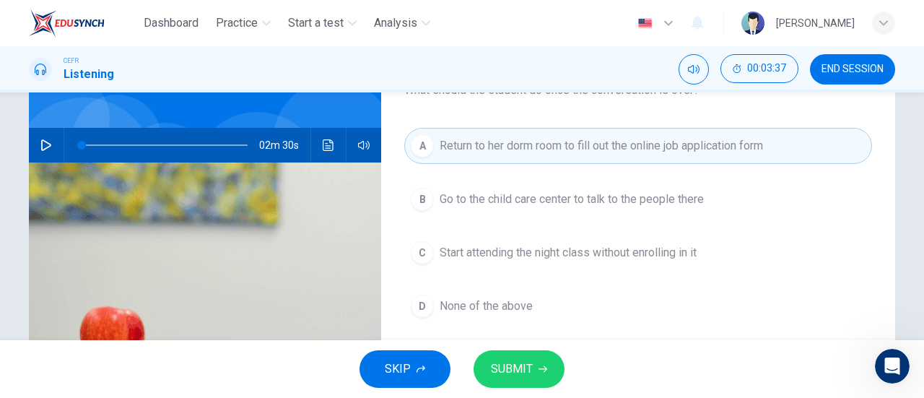
scroll to position [110, 0]
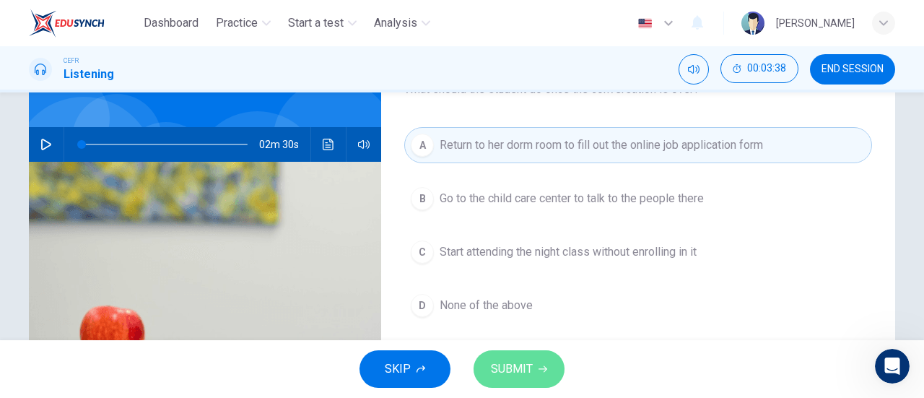
click at [539, 370] on icon "button" at bounding box center [542, 368] width 9 height 9
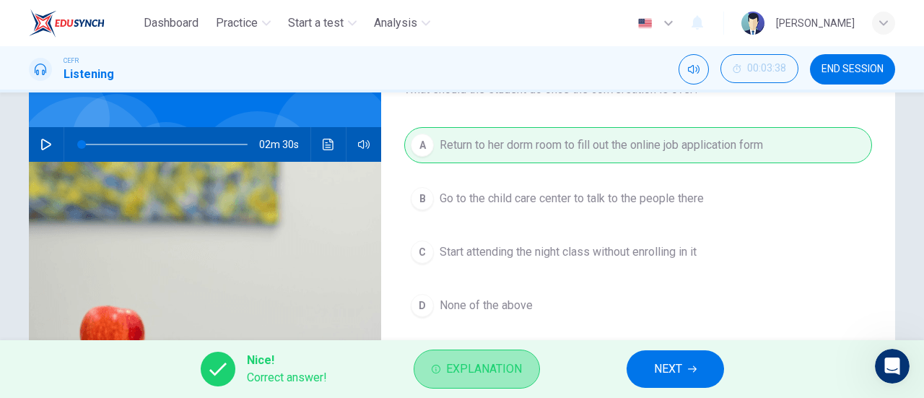
click at [478, 373] on span "Explanation" at bounding box center [484, 369] width 76 height 20
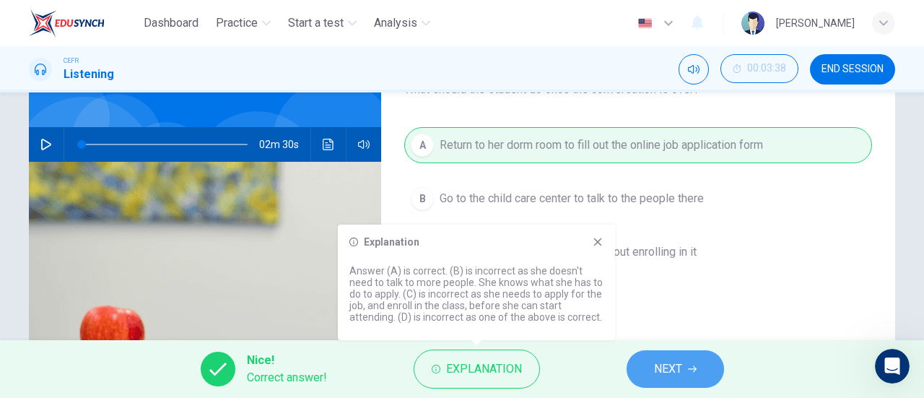
click at [680, 364] on span "NEXT" at bounding box center [668, 369] width 28 height 20
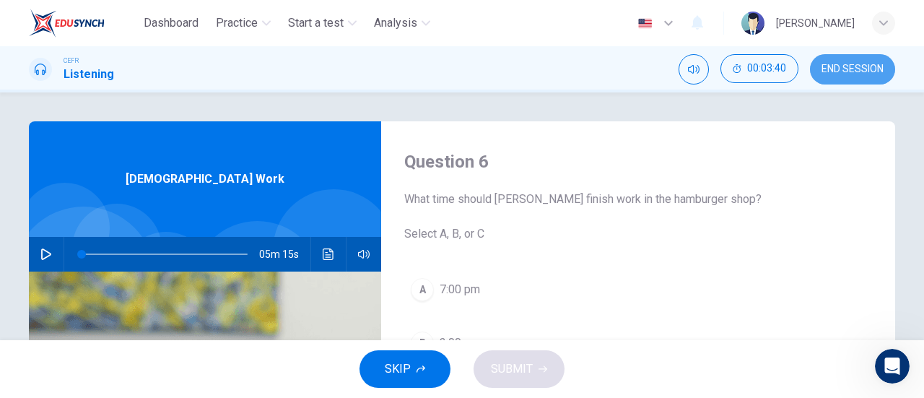
click at [880, 66] on span "END SESSION" at bounding box center [852, 70] width 62 height 12
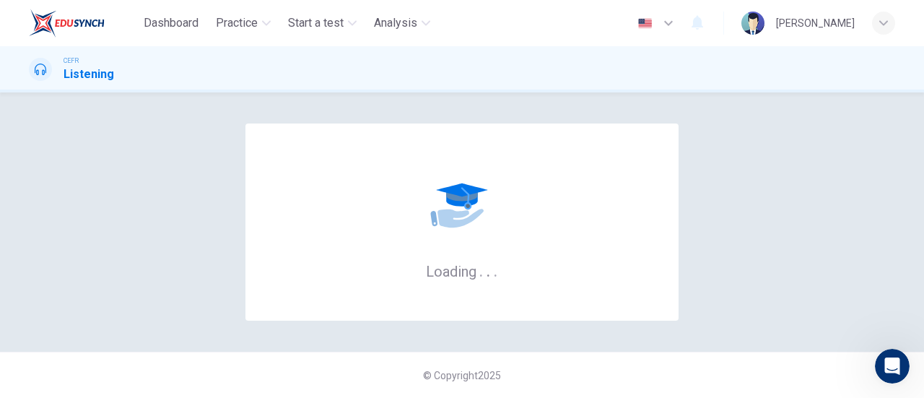
scroll to position [1, 0]
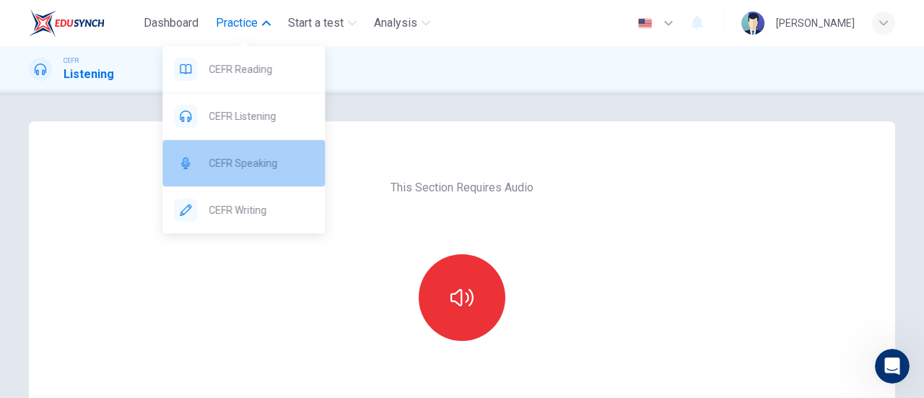
click at [247, 149] on div "CEFR Speaking" at bounding box center [243, 163] width 162 height 46
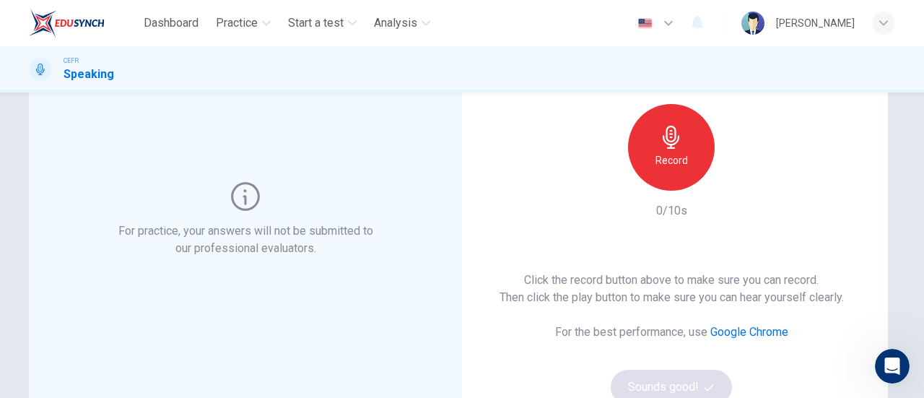
scroll to position [120, 0]
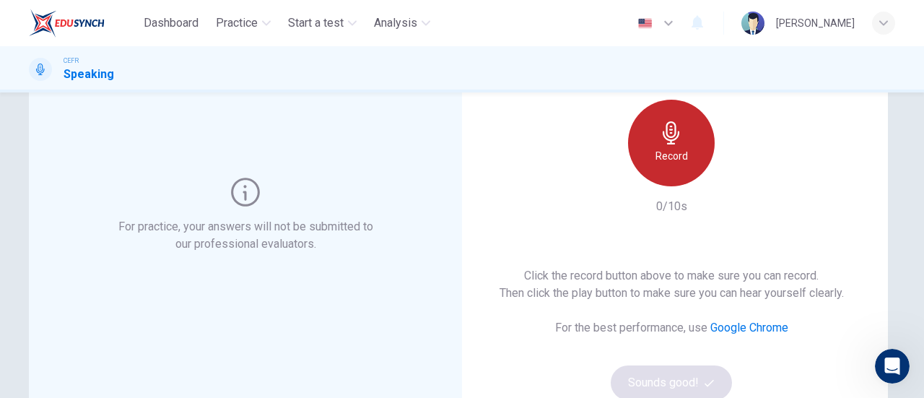
click at [673, 141] on icon "button" at bounding box center [671, 132] width 23 height 23
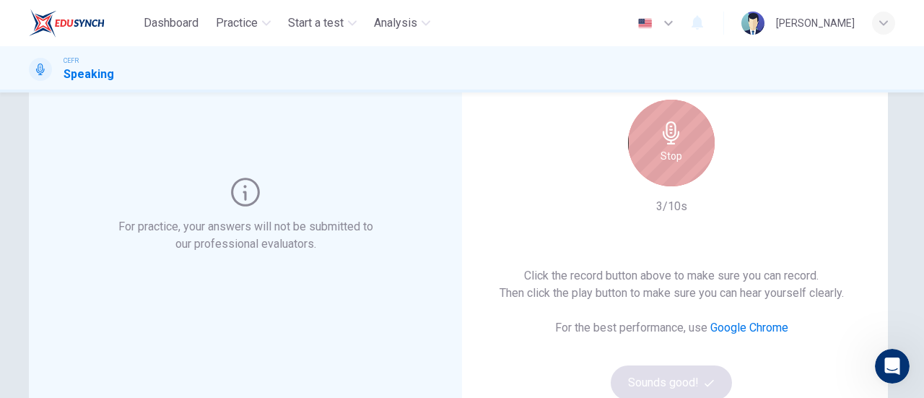
click at [673, 141] on icon "button" at bounding box center [671, 132] width 23 height 23
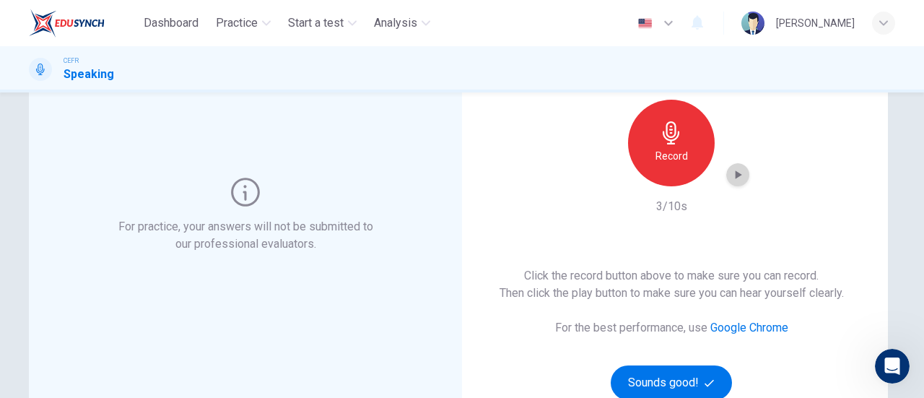
click at [736, 172] on icon "button" at bounding box center [737, 174] width 14 height 14
click at [671, 368] on button "Sounds good!" at bounding box center [671, 382] width 121 height 35
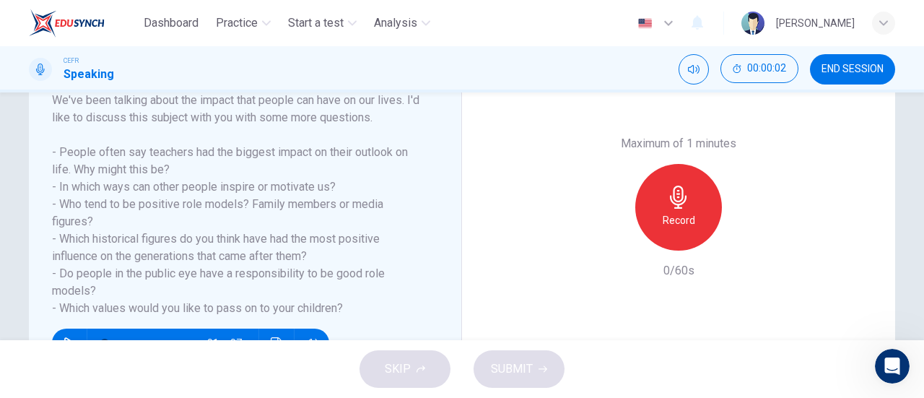
scroll to position [240, 0]
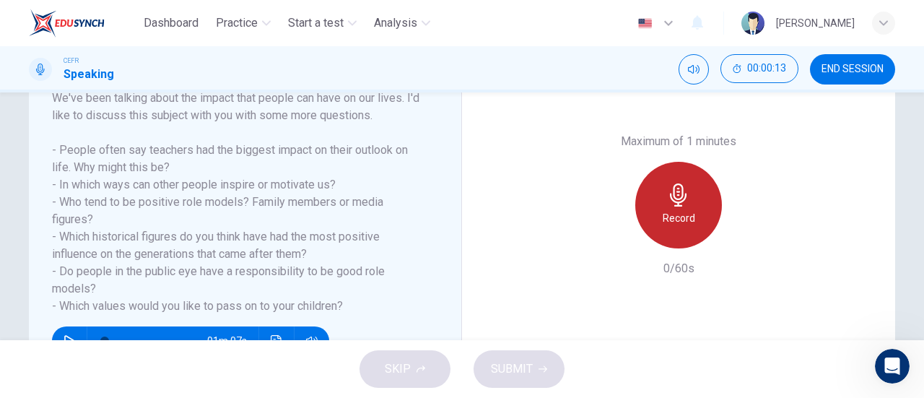
click at [654, 204] on div "Record" at bounding box center [678, 205] width 87 height 87
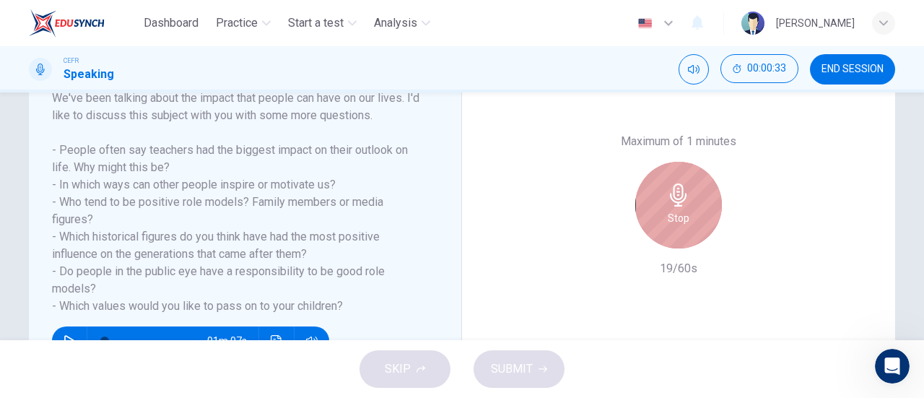
click at [654, 204] on div "Stop" at bounding box center [678, 205] width 87 height 87
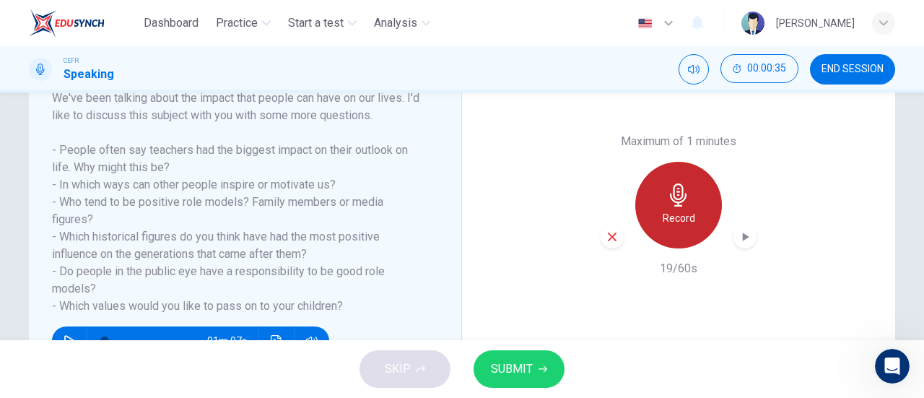
click at [666, 239] on div "Record" at bounding box center [678, 205] width 87 height 87
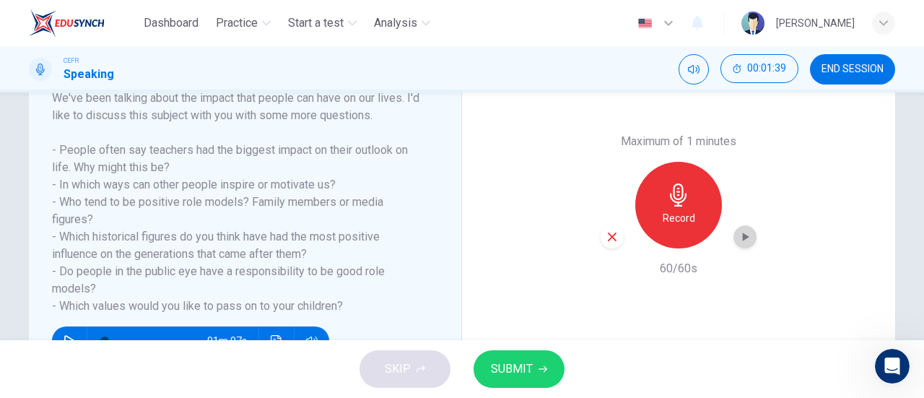
click at [750, 236] on div "button" at bounding box center [744, 236] width 23 height 23
click at [506, 369] on span "SUBMIT" at bounding box center [512, 369] width 42 height 20
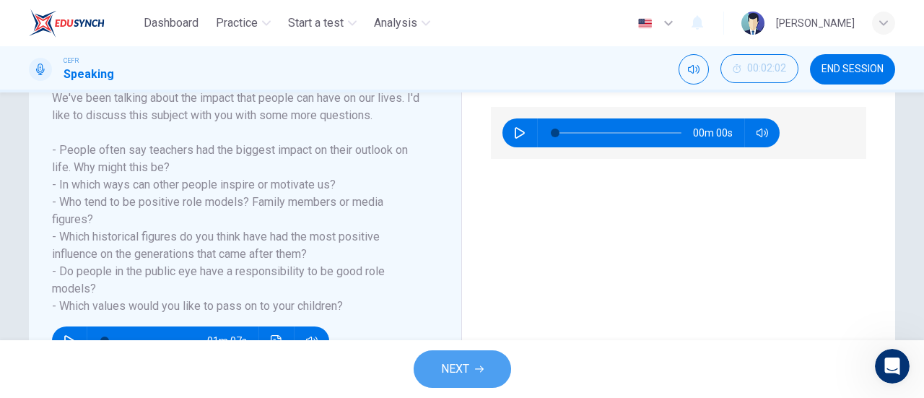
click at [447, 362] on span "NEXT" at bounding box center [455, 369] width 28 height 20
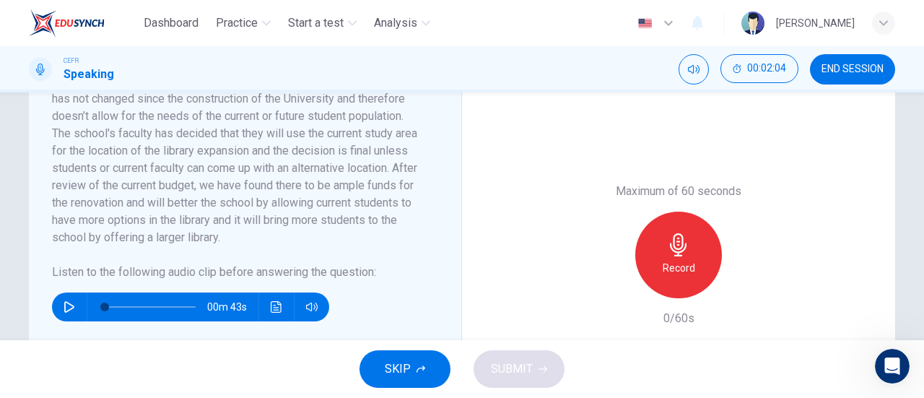
scroll to position [322, 0]
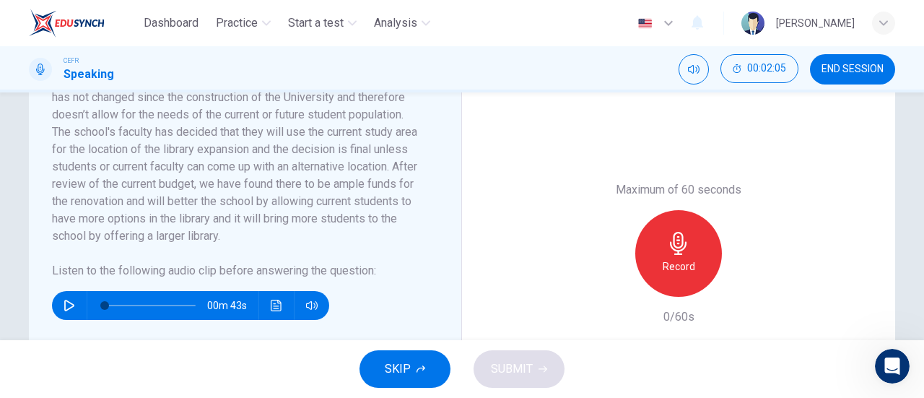
click at [69, 304] on icon "button" at bounding box center [69, 306] width 10 height 12
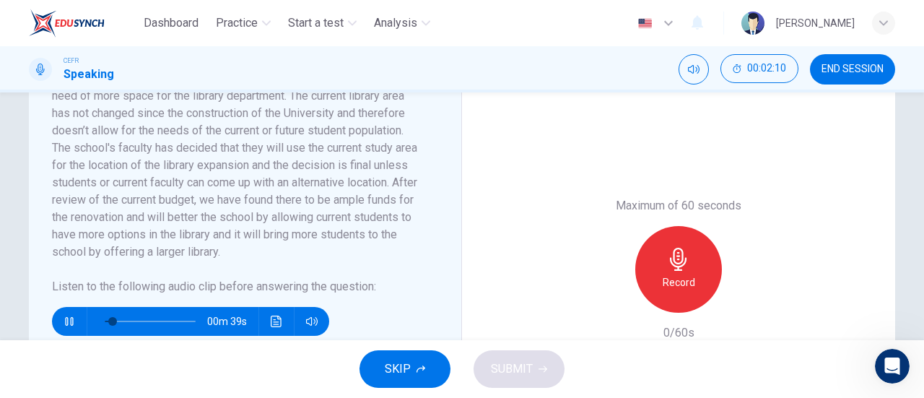
scroll to position [306, 0]
type input "0"
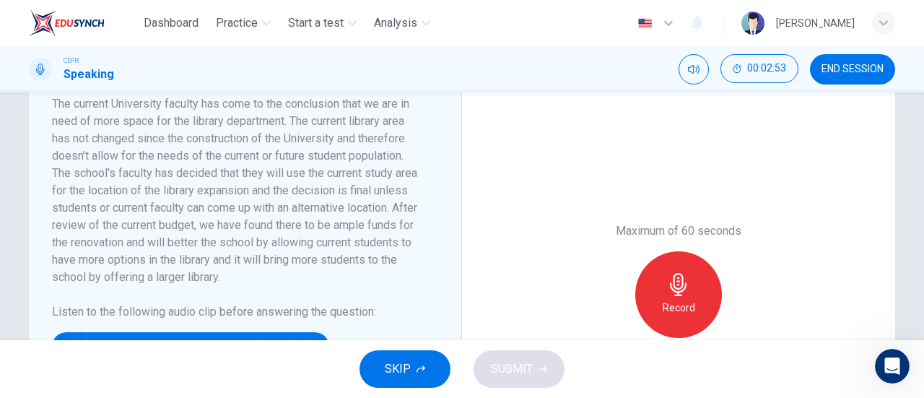
scroll to position [282, 0]
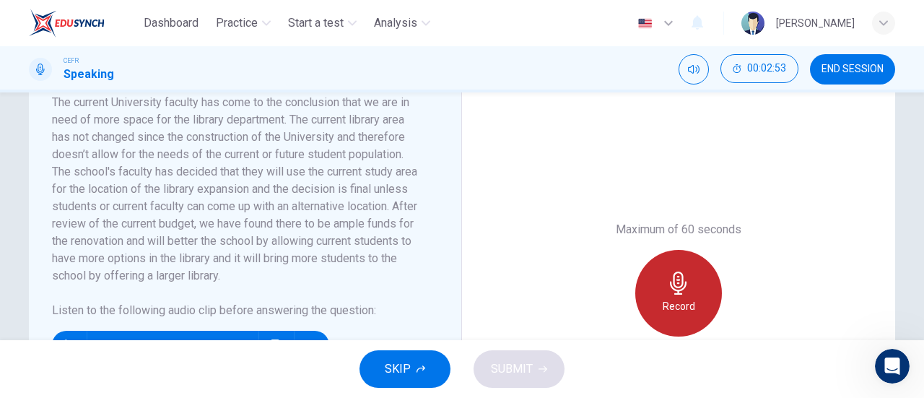
click at [670, 287] on icon "button" at bounding box center [678, 282] width 23 height 23
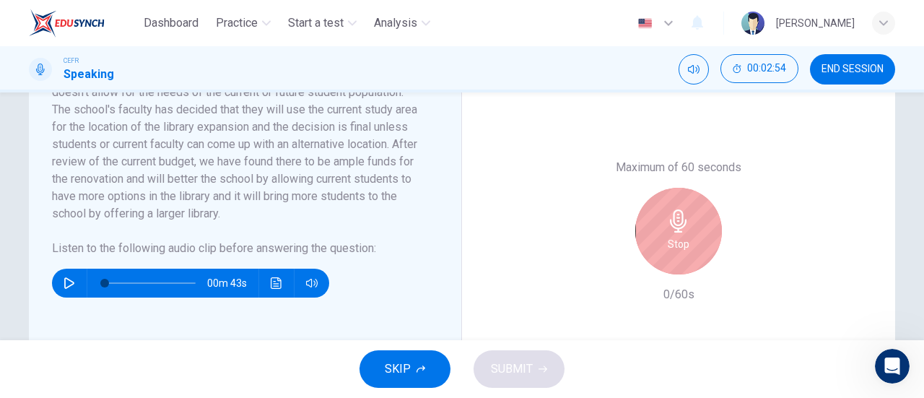
scroll to position [346, 0]
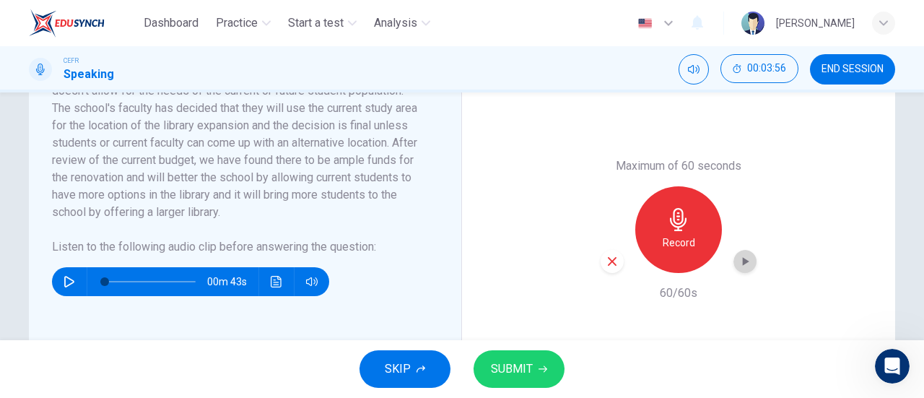
click at [738, 260] on icon "button" at bounding box center [745, 261] width 14 height 14
click at [523, 364] on span "SUBMIT" at bounding box center [512, 369] width 42 height 20
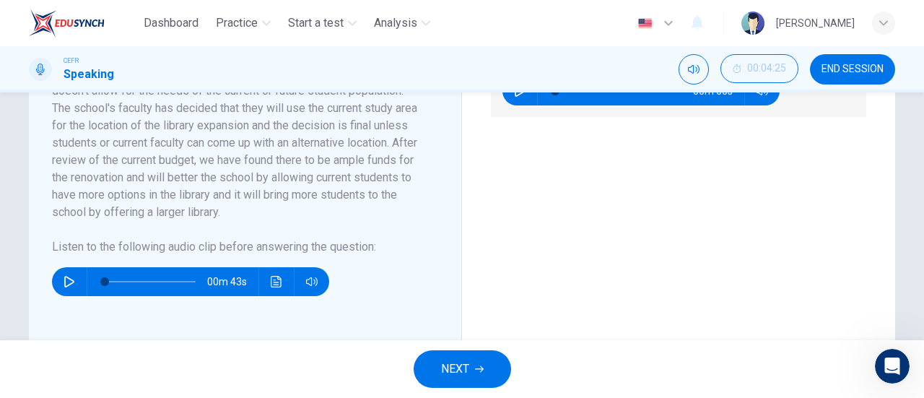
click at [491, 362] on button "NEXT" at bounding box center [462, 369] width 97 height 38
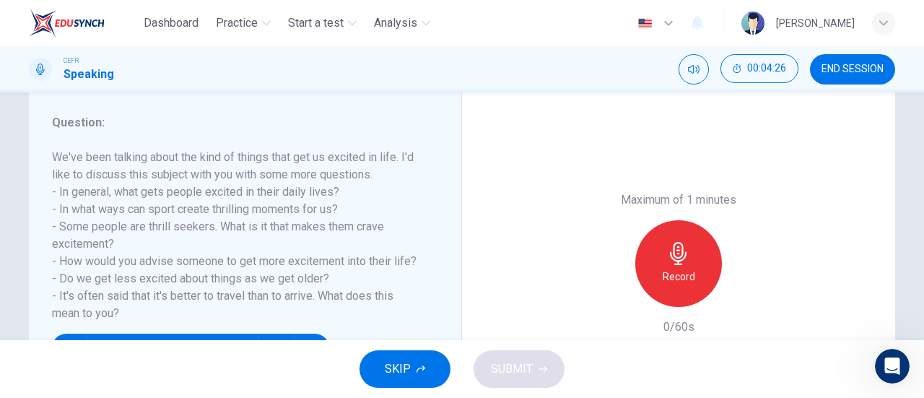
scroll to position [182, 0]
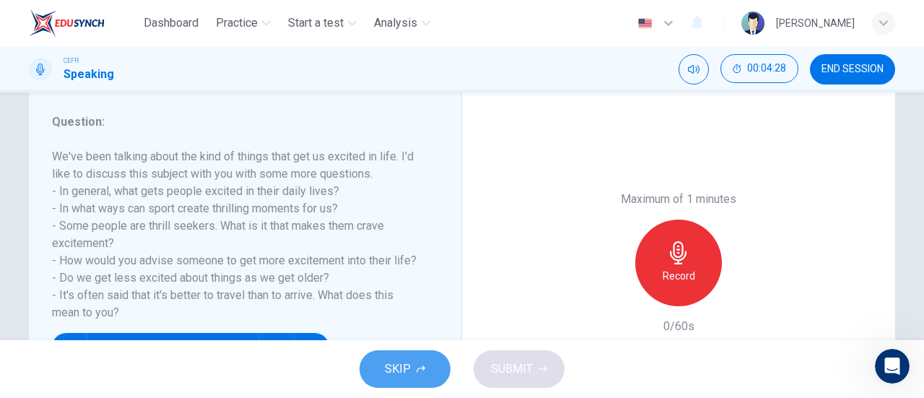
click at [420, 372] on icon "button" at bounding box center [420, 368] width 9 height 9
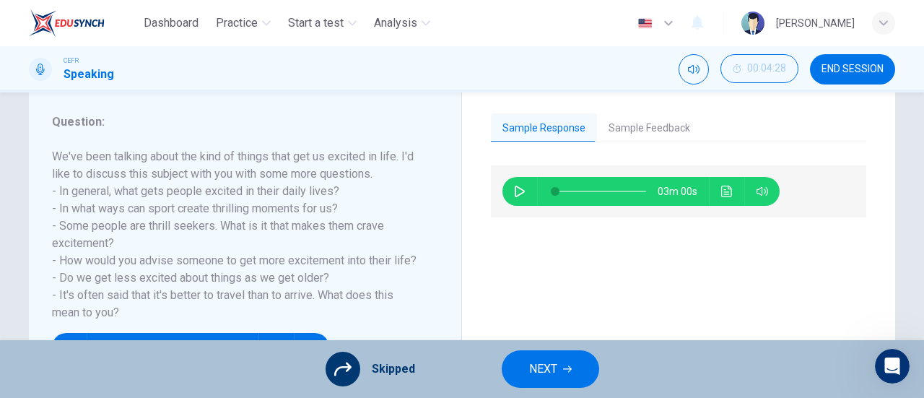
click at [549, 370] on span "NEXT" at bounding box center [543, 369] width 28 height 20
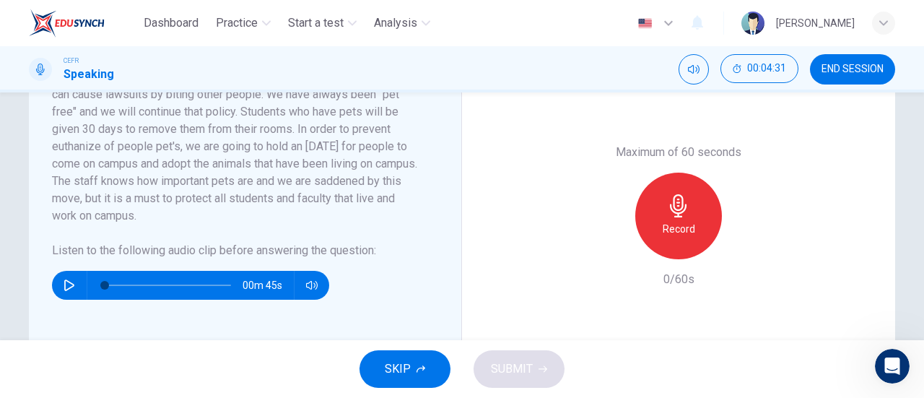
scroll to position [360, 0]
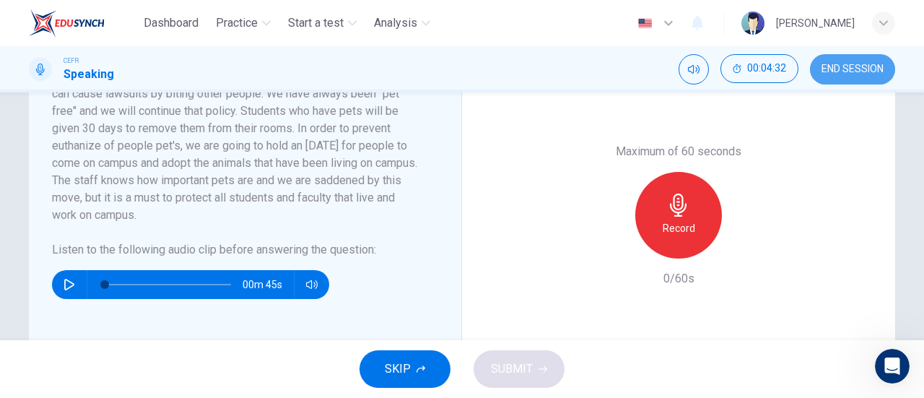
click at [827, 64] on span "END SESSION" at bounding box center [852, 70] width 62 height 12
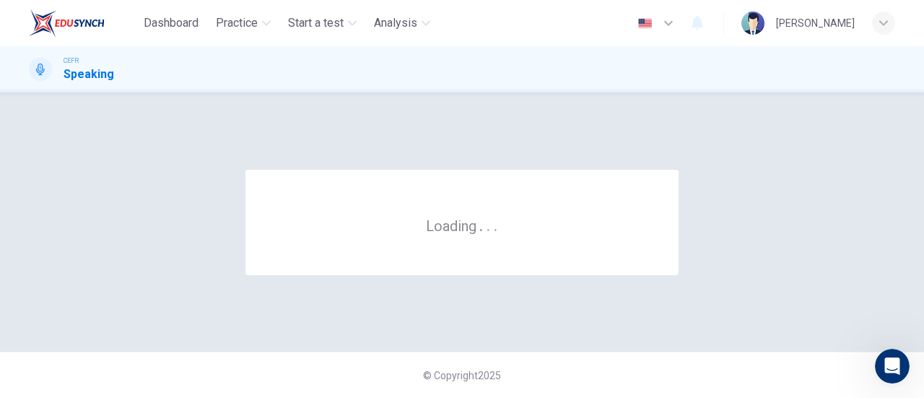
scroll to position [0, 0]
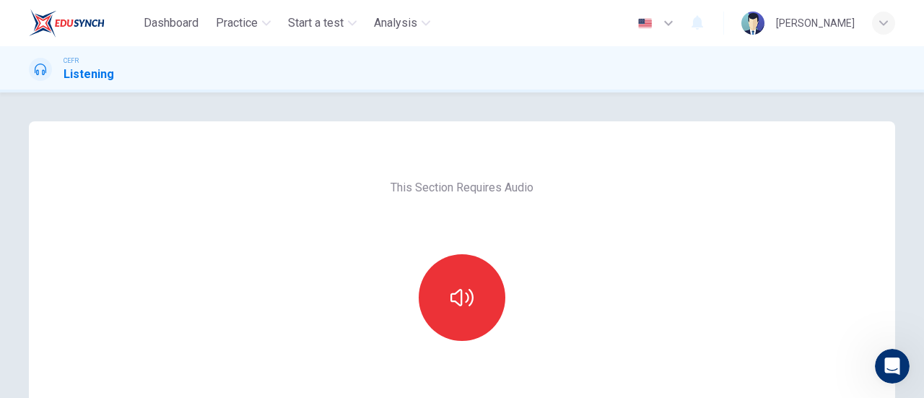
scroll to position [110, 0]
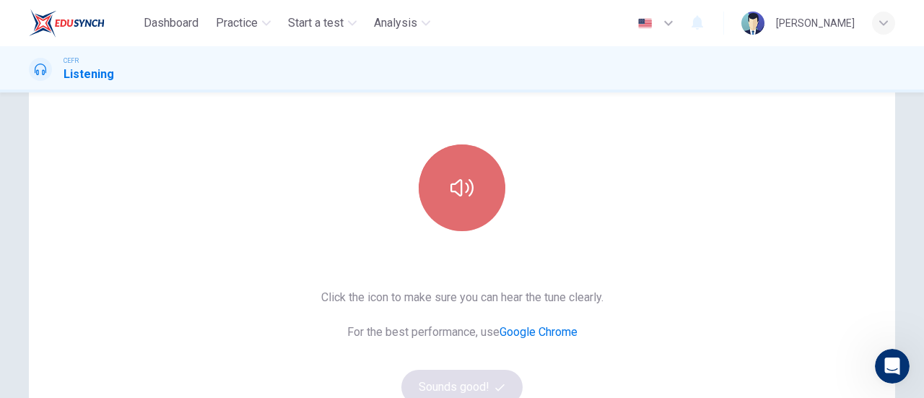
click at [463, 204] on button "button" at bounding box center [462, 187] width 87 height 87
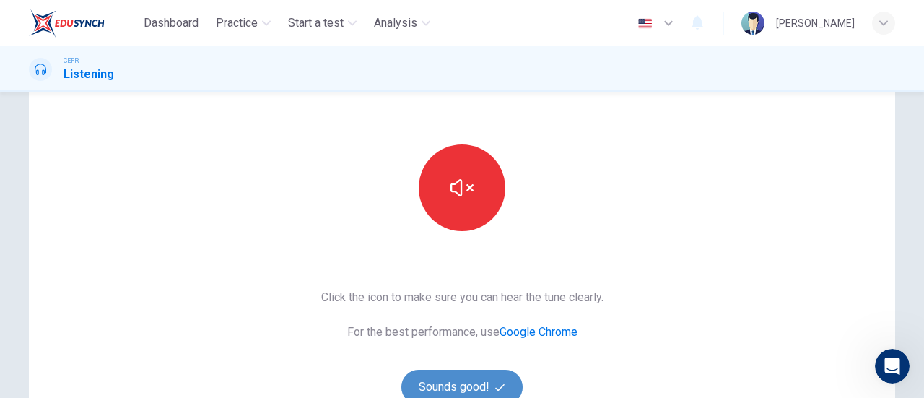
click at [461, 380] on button "Sounds good!" at bounding box center [461, 387] width 121 height 35
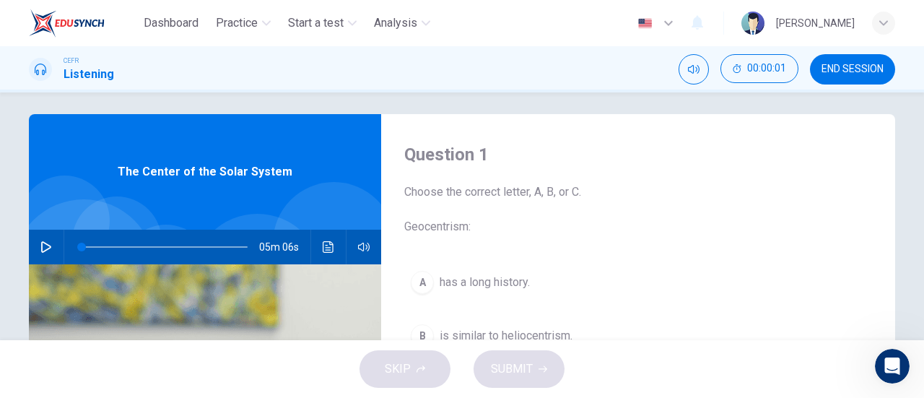
scroll to position [0, 0]
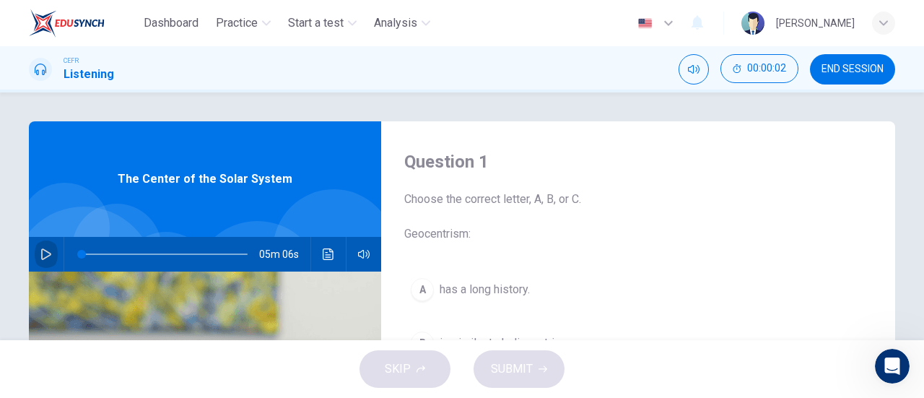
click at [48, 254] on icon "button" at bounding box center [46, 254] width 12 height 12
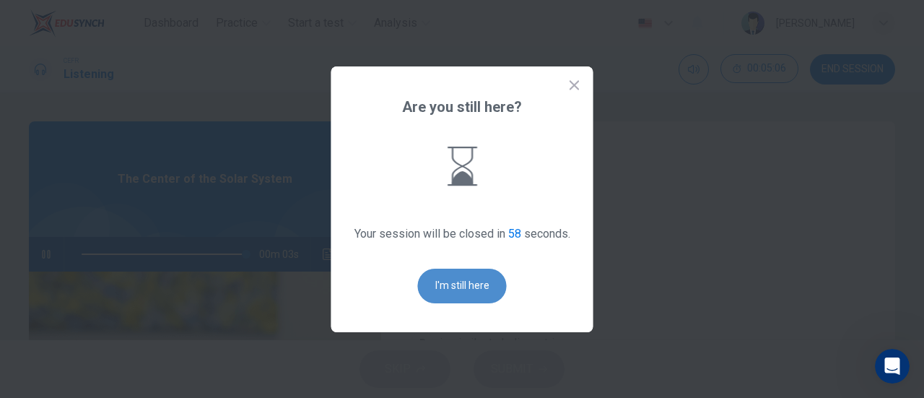
click at [432, 294] on button "I'm still here" at bounding box center [462, 285] width 89 height 35
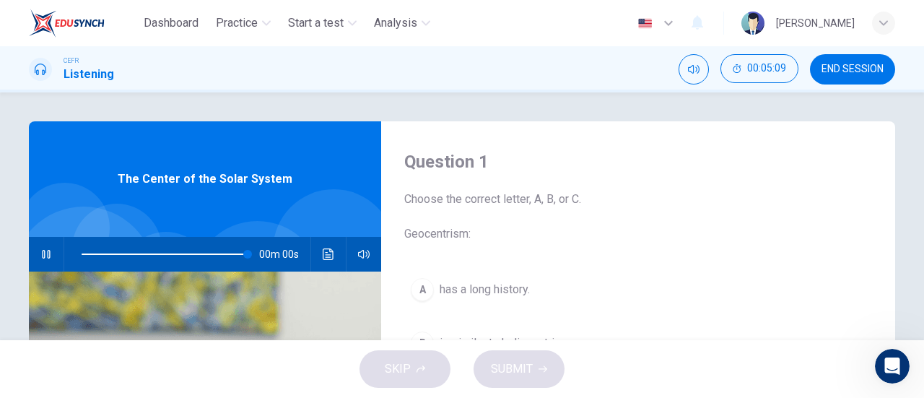
type input "0"
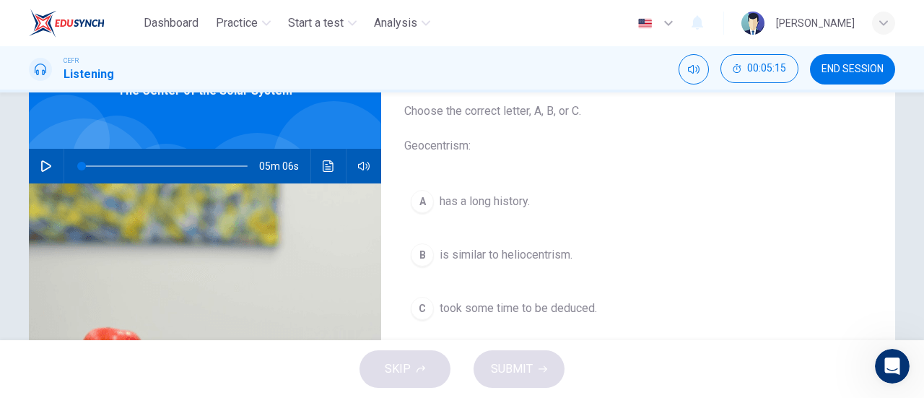
scroll to position [89, 0]
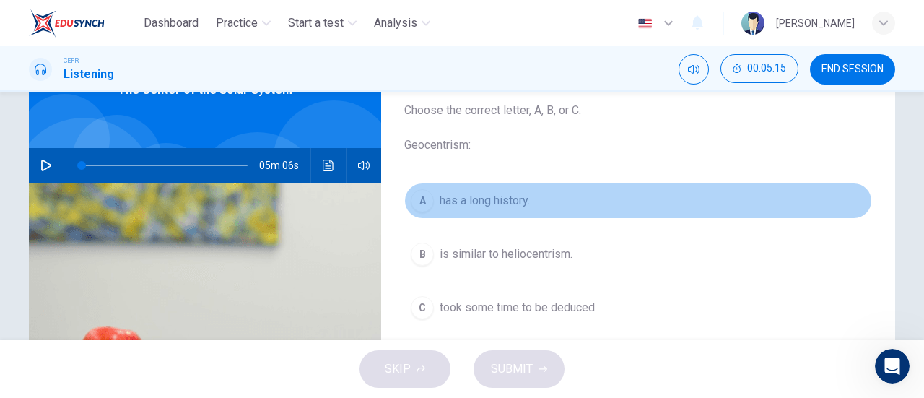
click at [445, 197] on span "has a long history." at bounding box center [485, 200] width 90 height 17
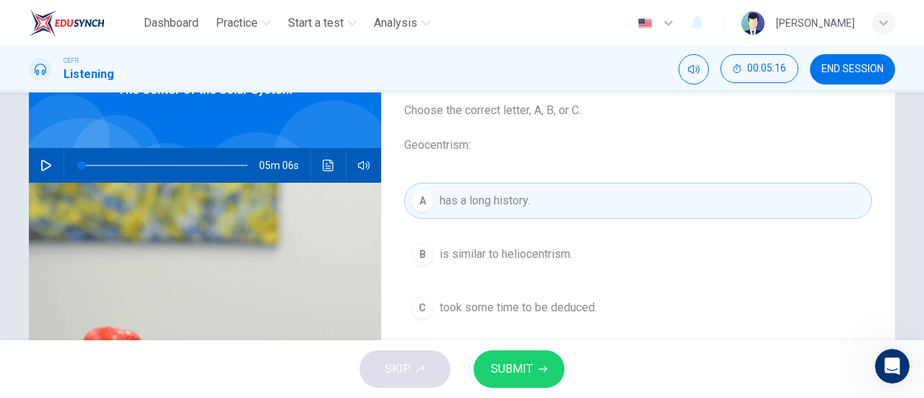
scroll to position [129, 0]
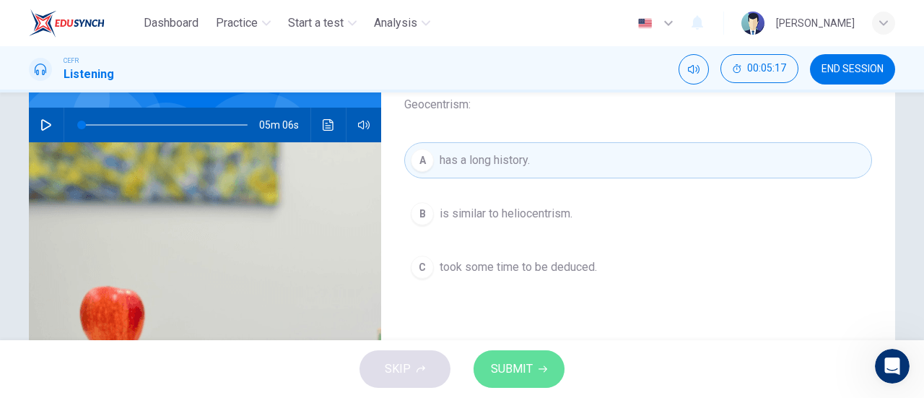
click at [528, 375] on span "SUBMIT" at bounding box center [512, 369] width 42 height 20
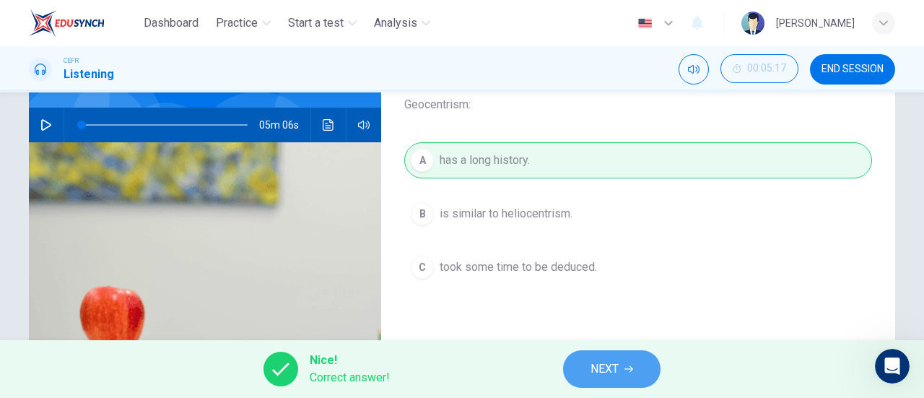
click at [617, 364] on span "NEXT" at bounding box center [604, 369] width 28 height 20
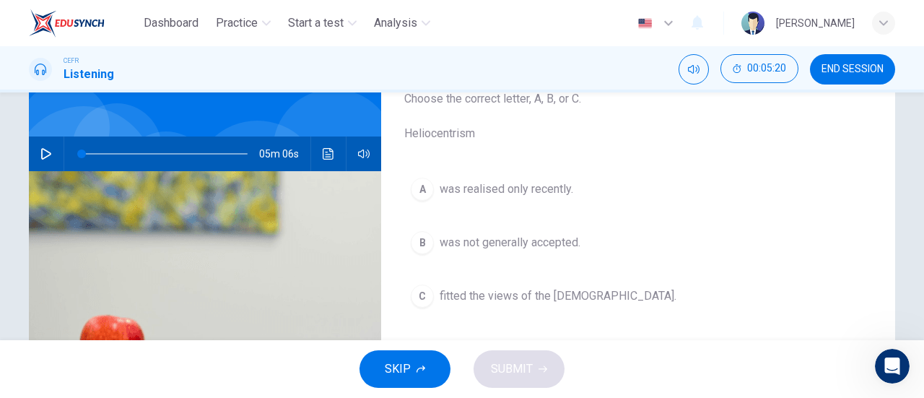
scroll to position [109, 0]
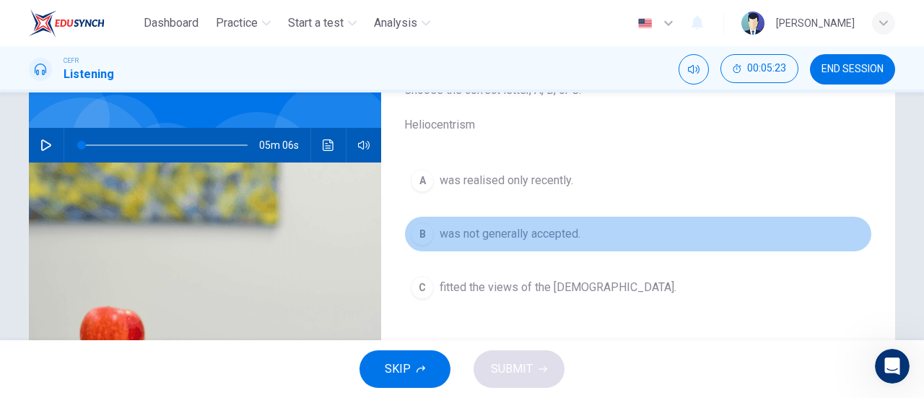
click at [570, 230] on span "was not generally accepted." at bounding box center [510, 233] width 141 height 17
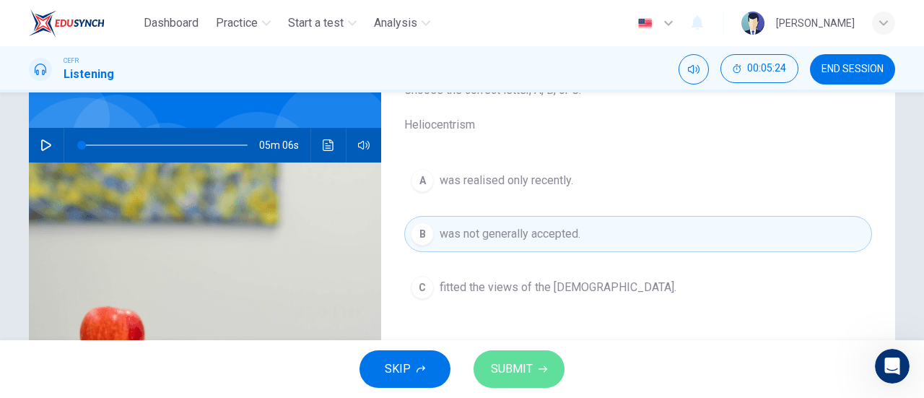
click at [549, 364] on button "SUBMIT" at bounding box center [518, 369] width 91 height 38
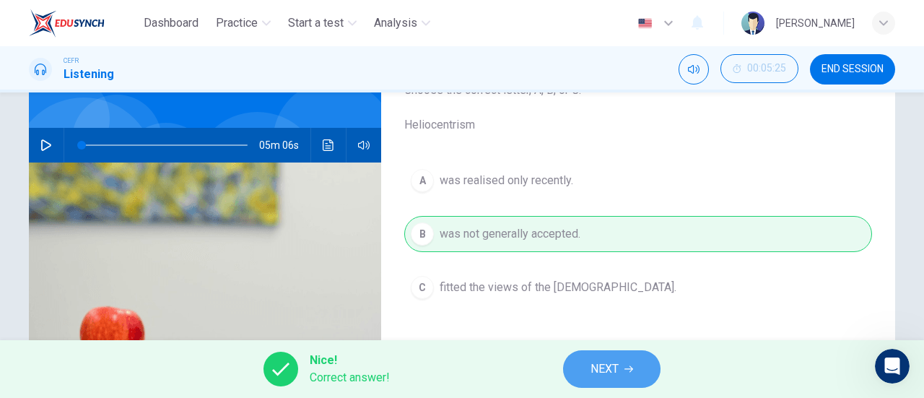
click at [592, 373] on span "NEXT" at bounding box center [604, 369] width 28 height 20
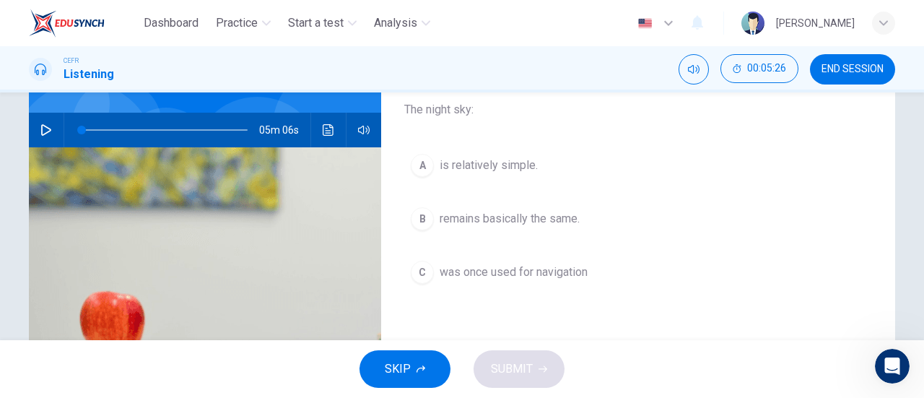
scroll to position [126, 0]
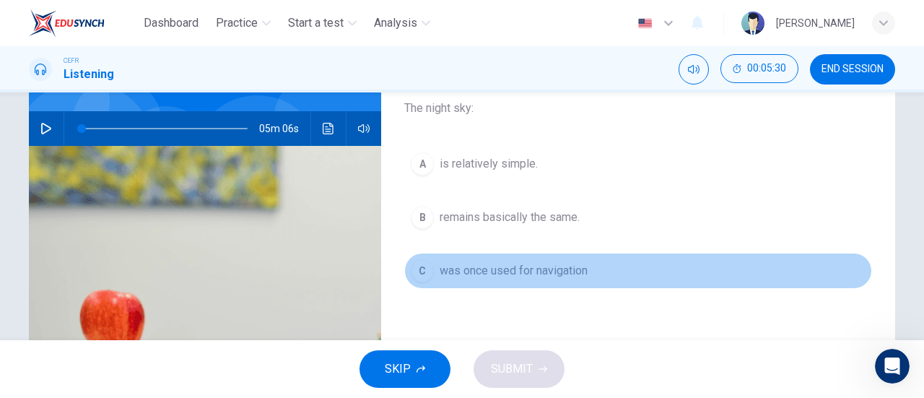
click at [552, 255] on button "C was once used for navigation" at bounding box center [638, 271] width 468 height 36
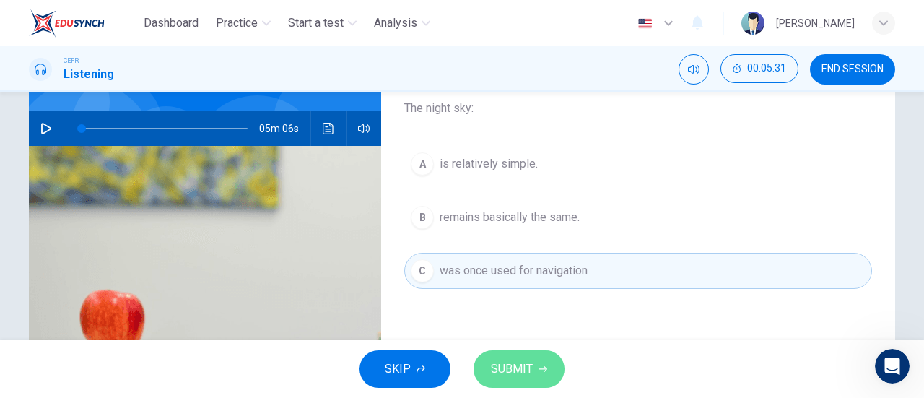
click at [534, 358] on button "SUBMIT" at bounding box center [518, 369] width 91 height 38
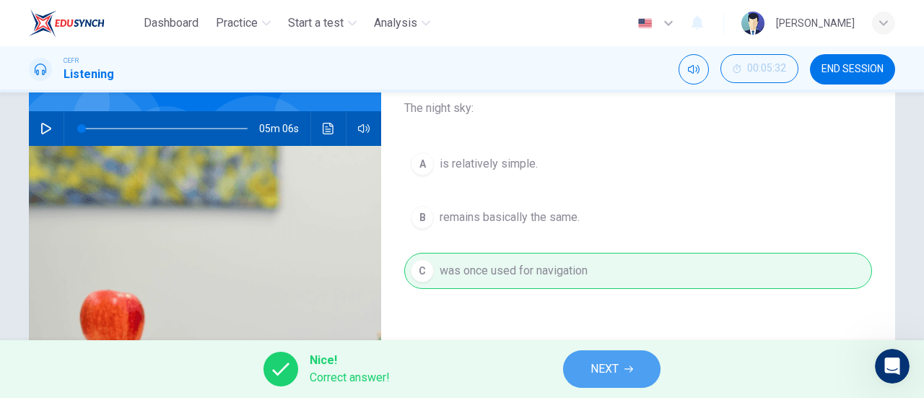
click at [600, 370] on span "NEXT" at bounding box center [604, 369] width 28 height 20
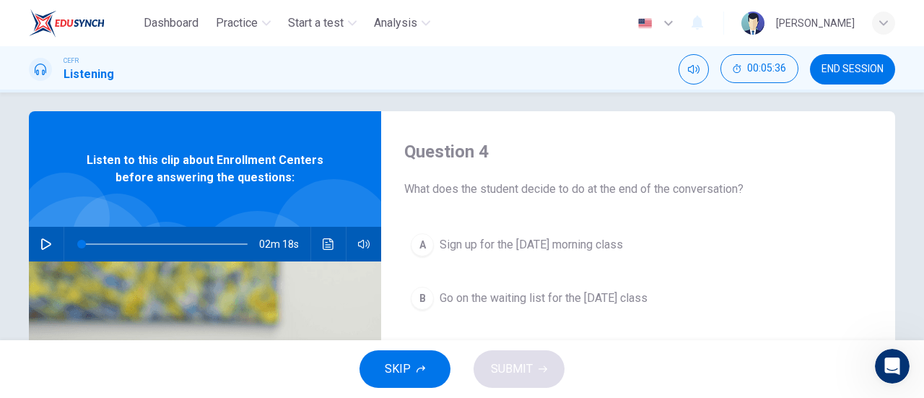
scroll to position [9, 0]
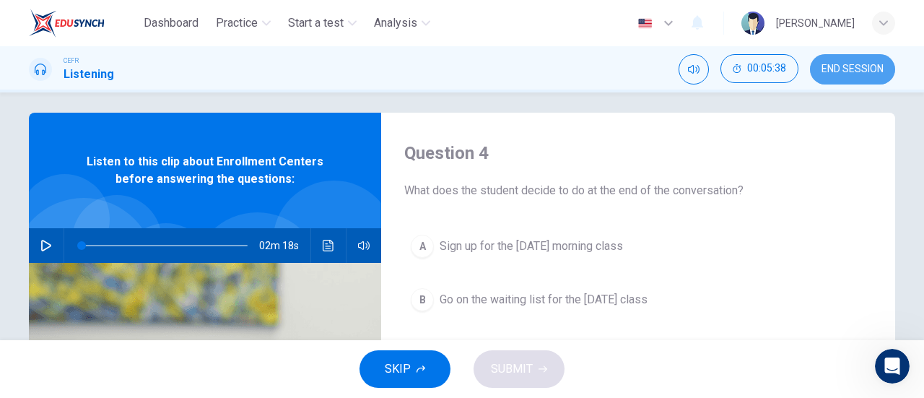
click at [840, 81] on button "END SESSION" at bounding box center [852, 69] width 85 height 30
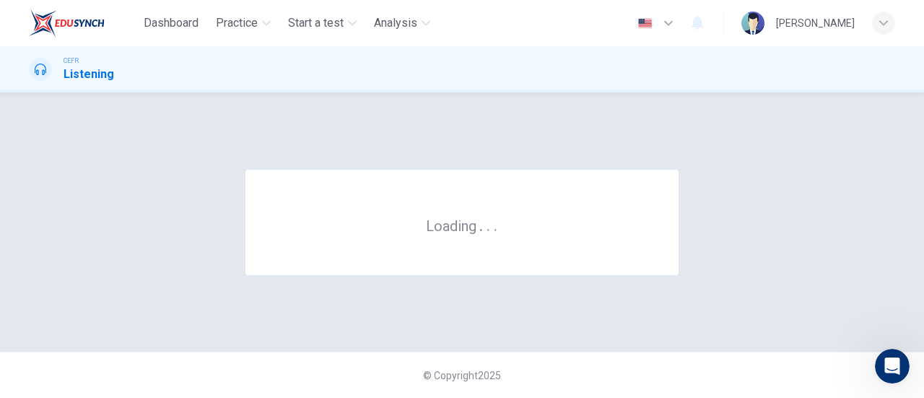
scroll to position [0, 0]
